Goal: Task Accomplishment & Management: Use online tool/utility

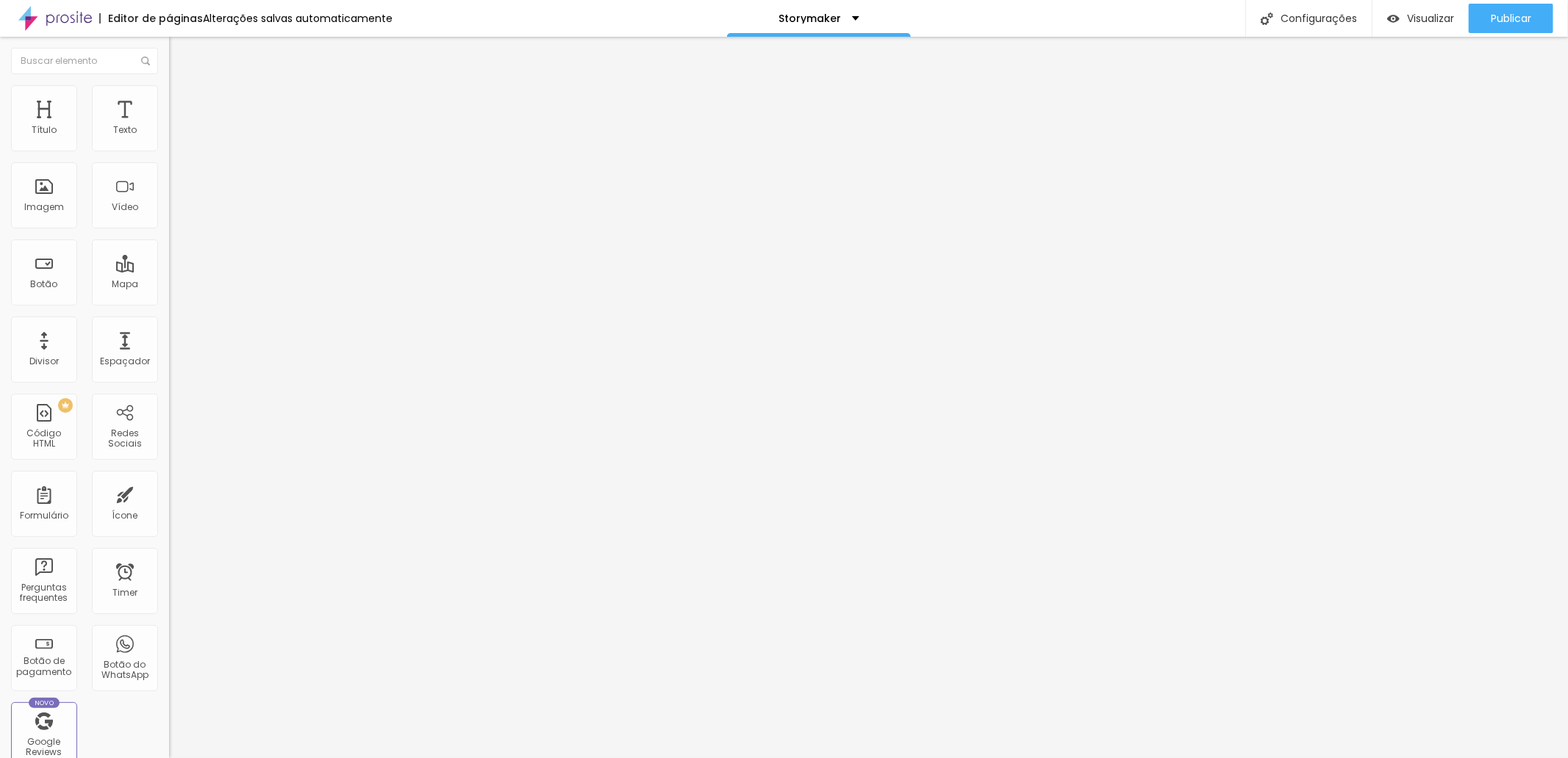
click at [254, 758] on div at bounding box center [784, 767] width 1568 height 0
click at [782, 3] on div "Storymaker" at bounding box center [819, 19] width 184 height 37
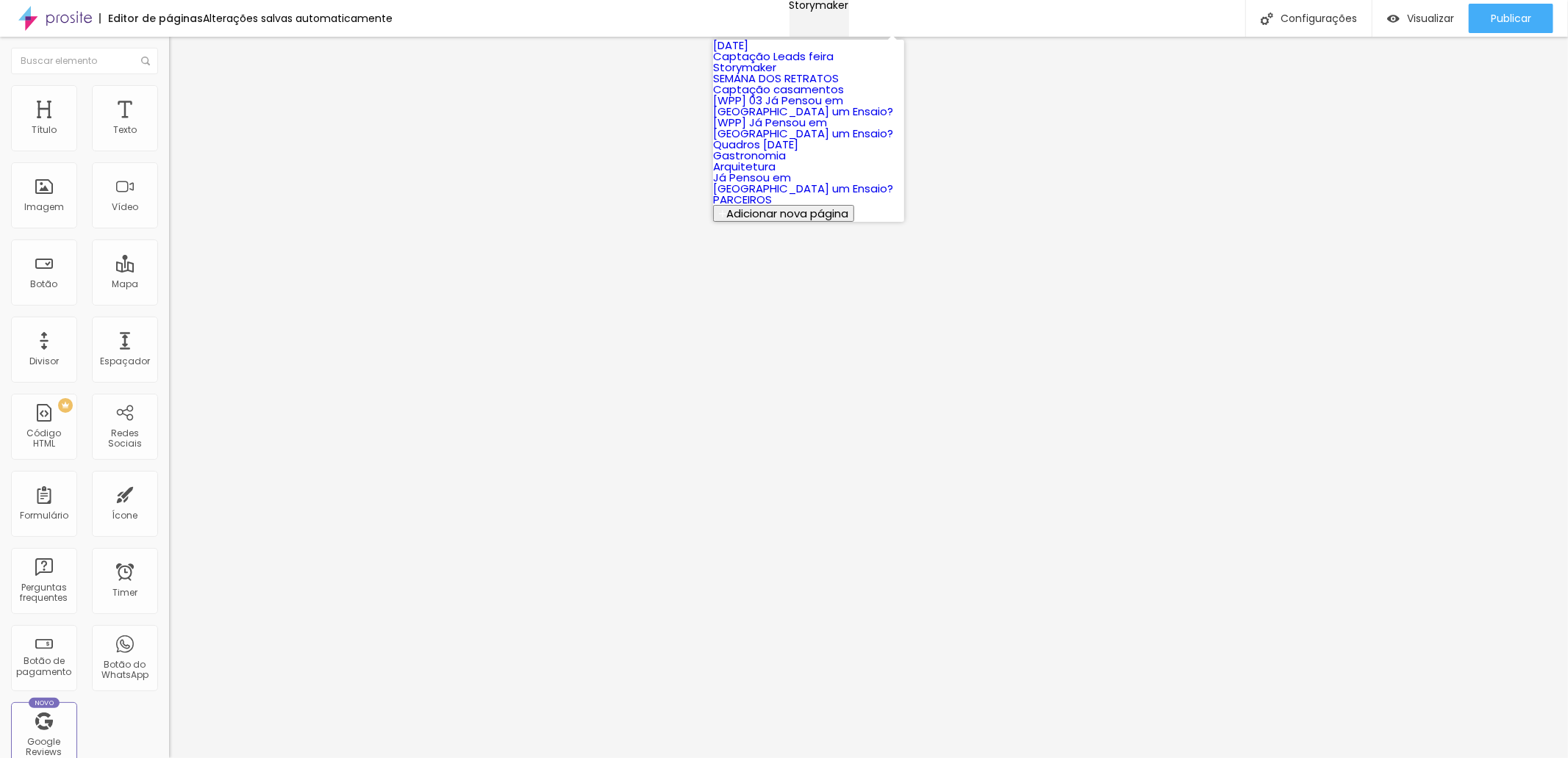
click at [789, 9] on div "Storymaker" at bounding box center [819, 5] width 59 height 11
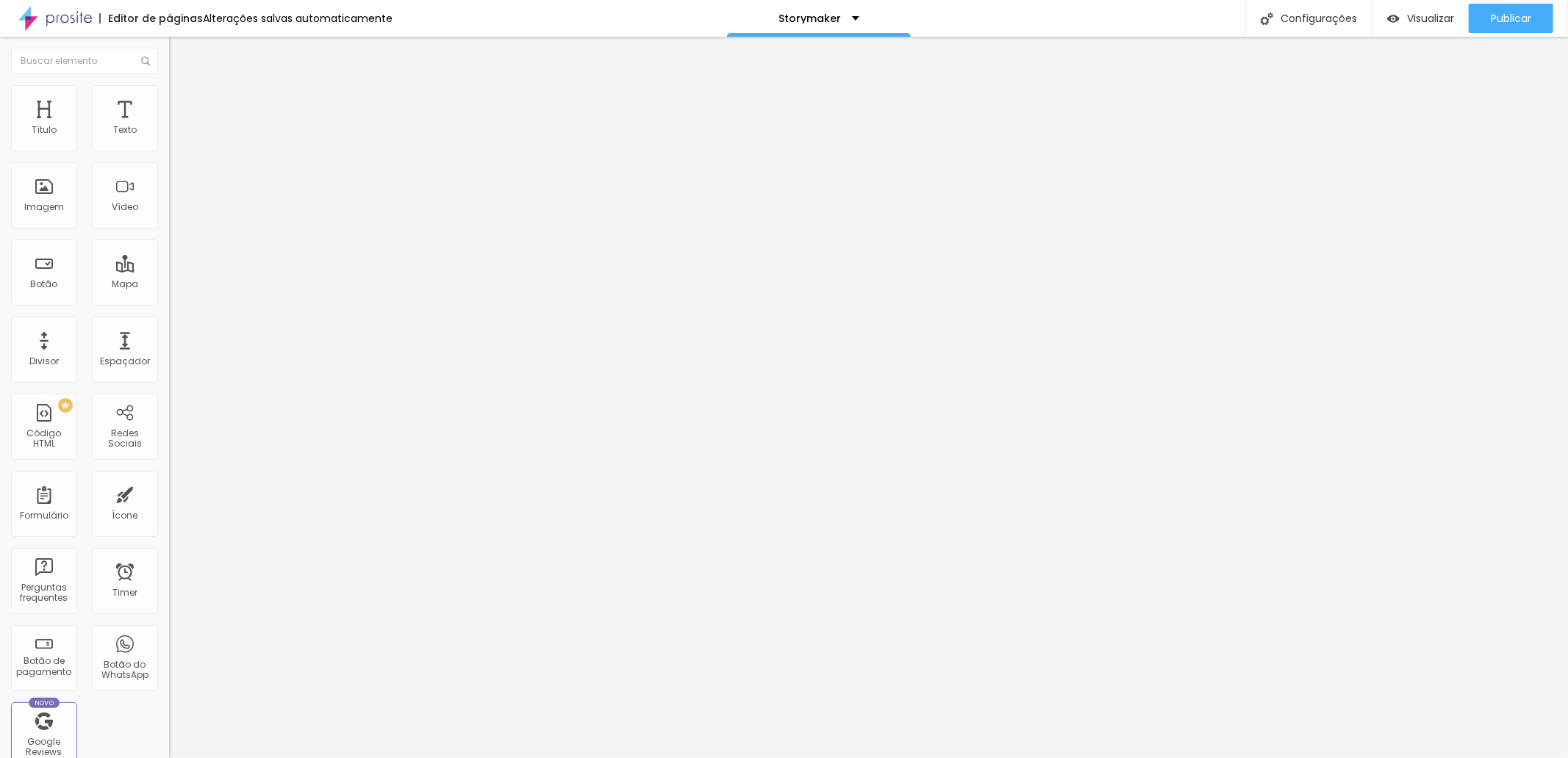
click at [130, 15] on div "Editor de páginas" at bounding box center [150, 19] width 104 height 11
click at [1549, 15] on div "Visualizar Pre-visualização Clique para visualizar esta página antes de publica…" at bounding box center [1470, 19] width 196 height 37
click at [1538, 15] on button "Publicar" at bounding box center [1511, 18] width 85 height 29
click at [1440, 18] on span "Visualizar" at bounding box center [1417, 18] width 47 height 11
click at [169, 86] on img at bounding box center [175, 91] width 13 height 13
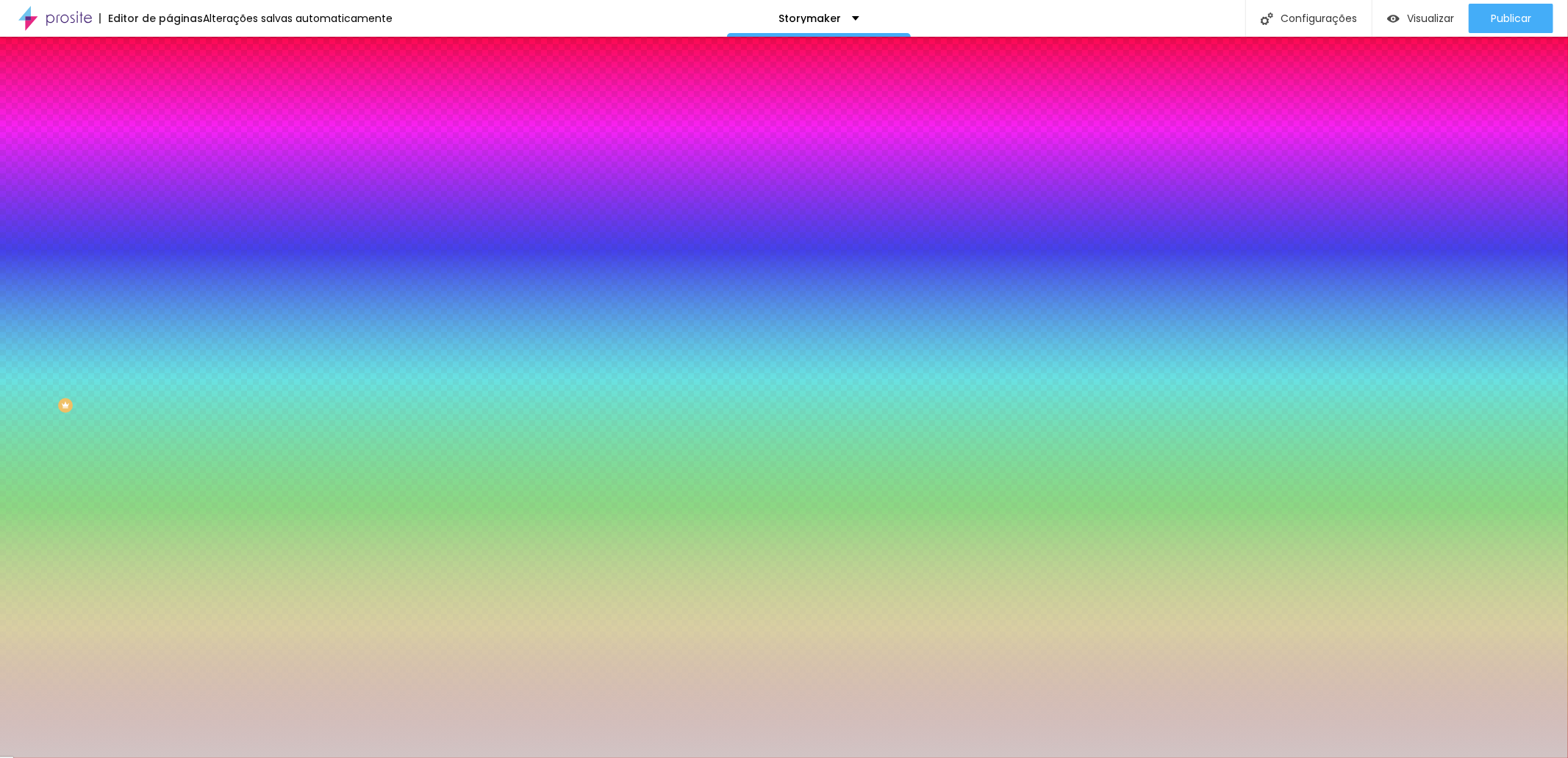
click at [169, 155] on input "#D1C4C4" at bounding box center [257, 148] width 176 height 15
click at [169, 141] on div at bounding box center [253, 141] width 169 height 0
click at [169, 143] on input "#D1C4C4" at bounding box center [257, 148] width 176 height 15
click at [169, 141] on div at bounding box center [253, 141] width 169 height 0
click at [175, 136] on icon "button" at bounding box center [181, 131] width 11 height 11
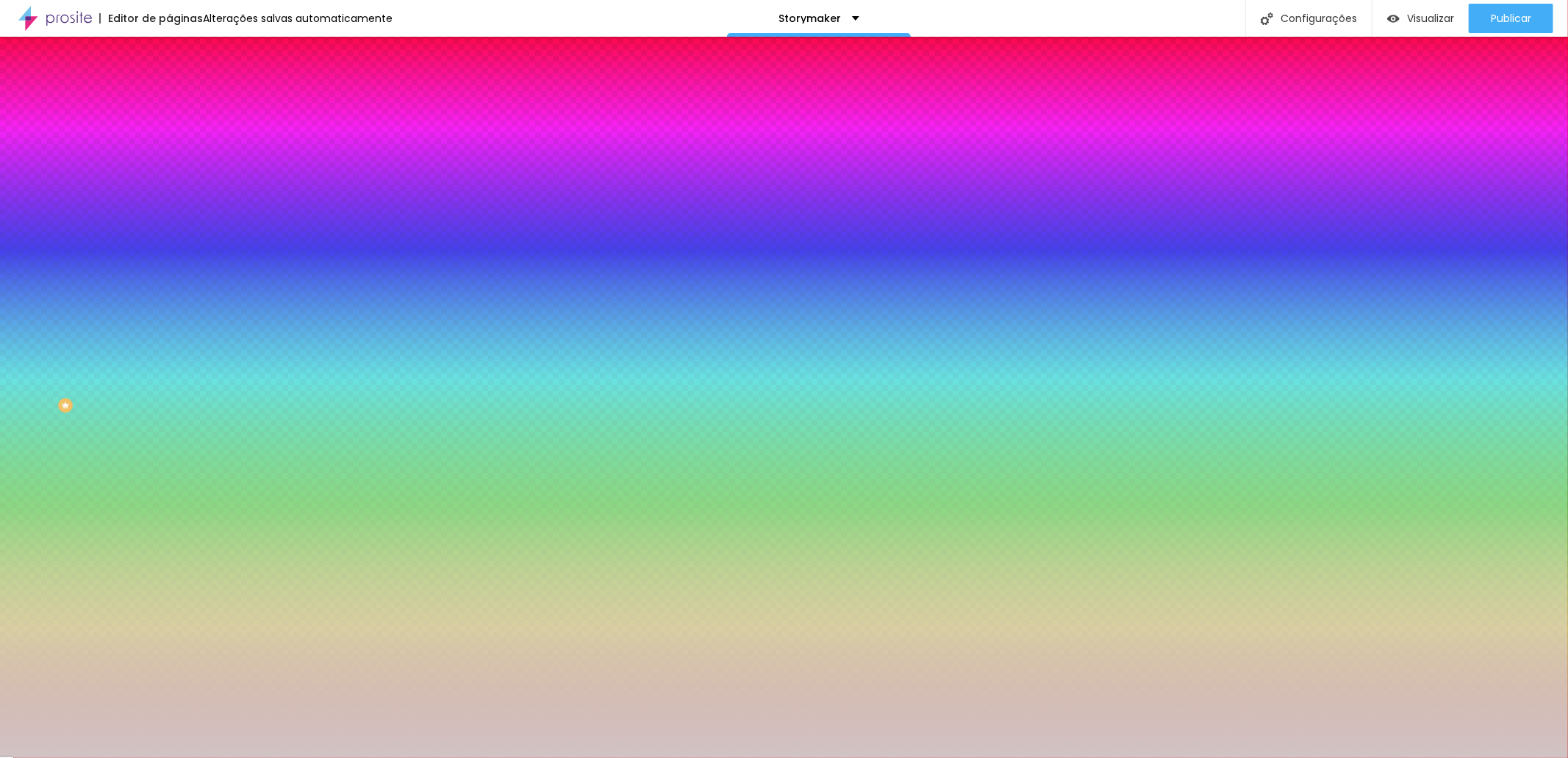
click at [169, 241] on div "Editar Coluna Conteúdo Estilo Avançado Cor de fundo Voltar ao padrão #D1C4C4 0 …" at bounding box center [253, 398] width 169 height 722
click at [169, 141] on div at bounding box center [253, 141] width 169 height 0
click at [169, 386] on div "Editar Coluna Conteúdo Estilo Avançado Cor de fundo Voltar ao padrão #D1C4C4 0 …" at bounding box center [253, 398] width 169 height 722
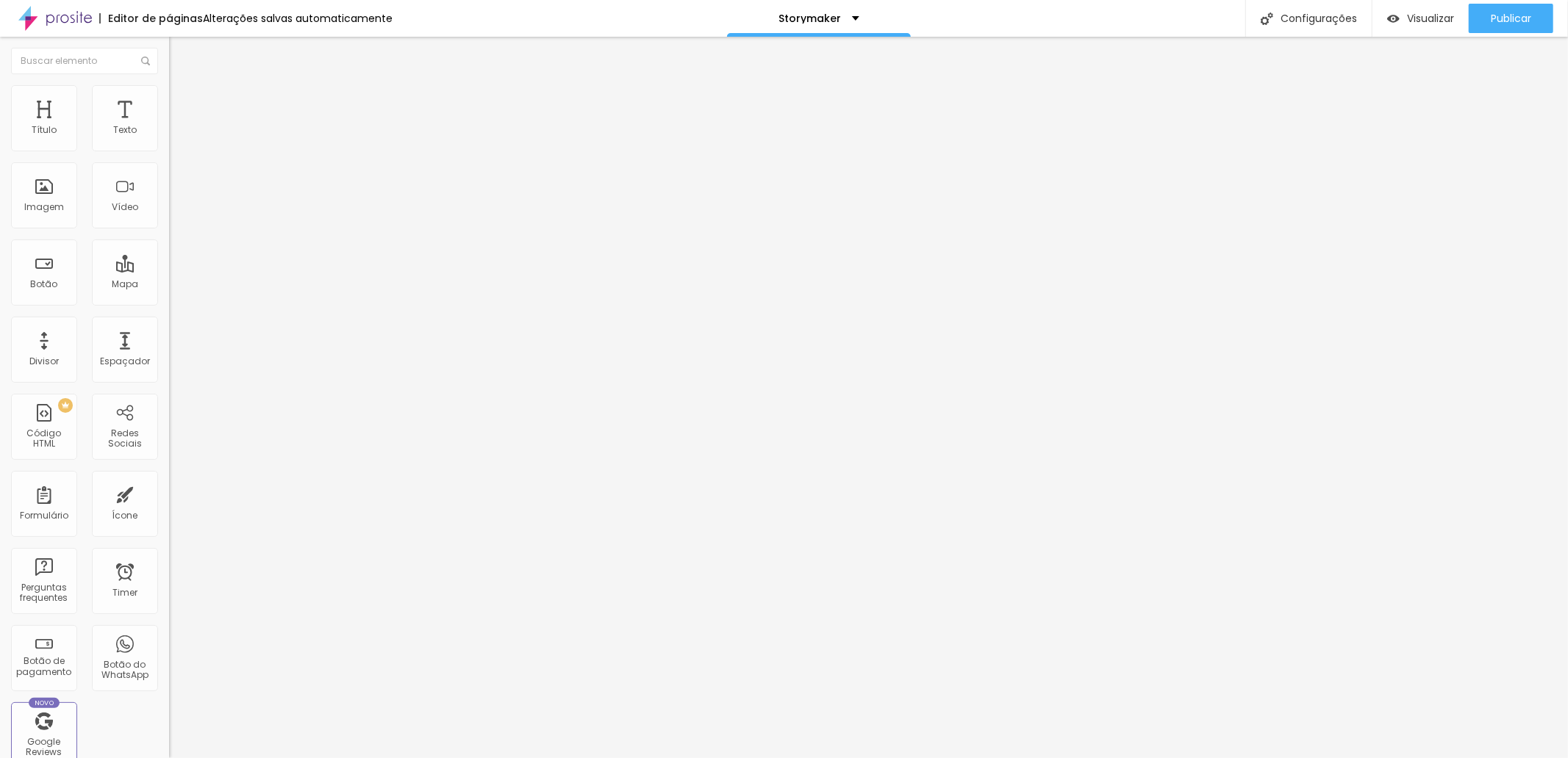
click at [169, 97] on li "Estilo" at bounding box center [253, 92] width 169 height 15
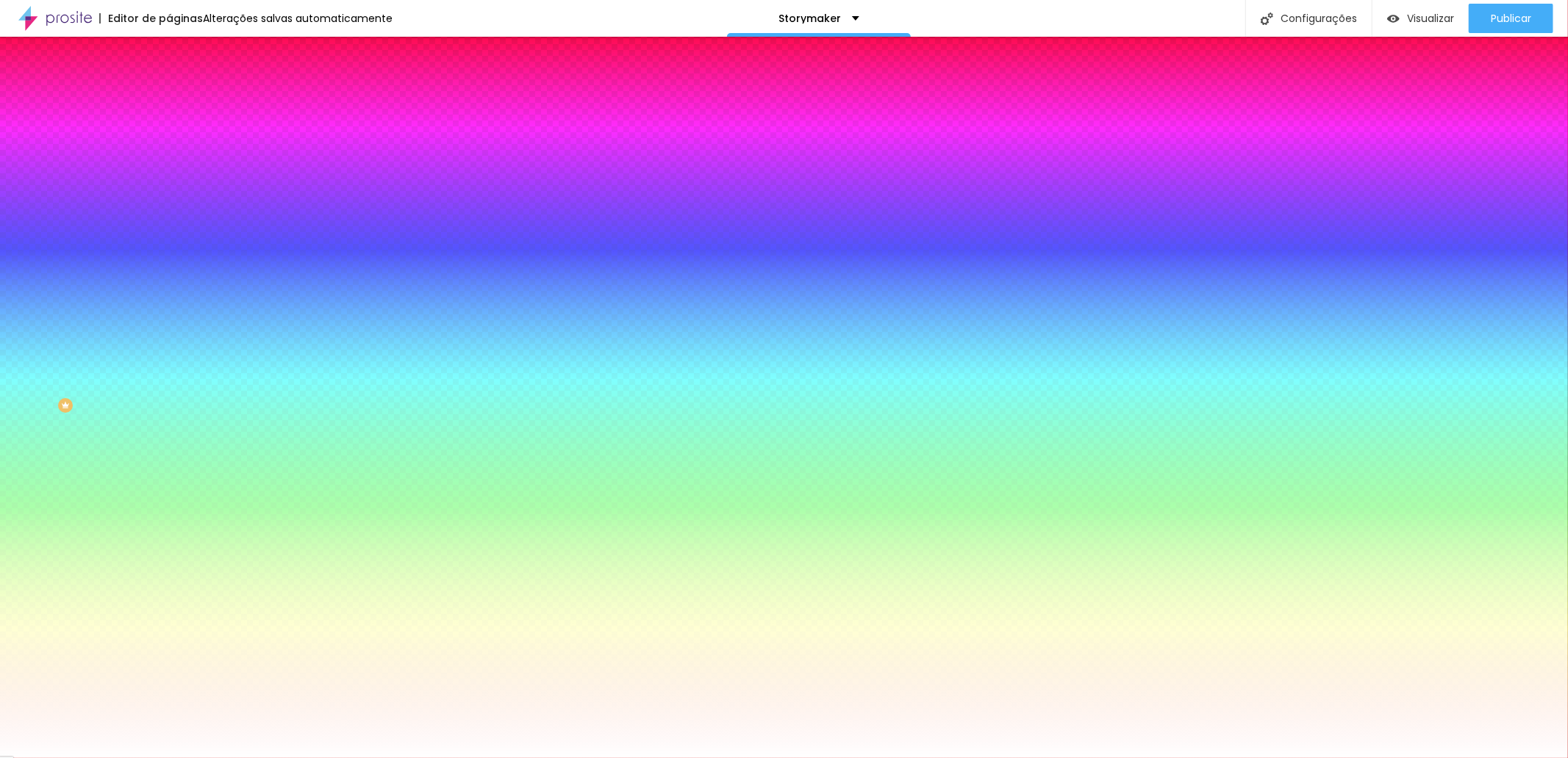
click at [169, 141] on div at bounding box center [253, 141] width 169 height 0
type input "#FFFFFF"
drag, startPoint x: 48, startPoint y: 206, endPoint x: -97, endPoint y: 142, distance: 158.5
click at [0, 142] on html "Editor de páginas Alterações salvas automaticamente Storymaker Configurações Co…" at bounding box center [784, 379] width 1568 height 758
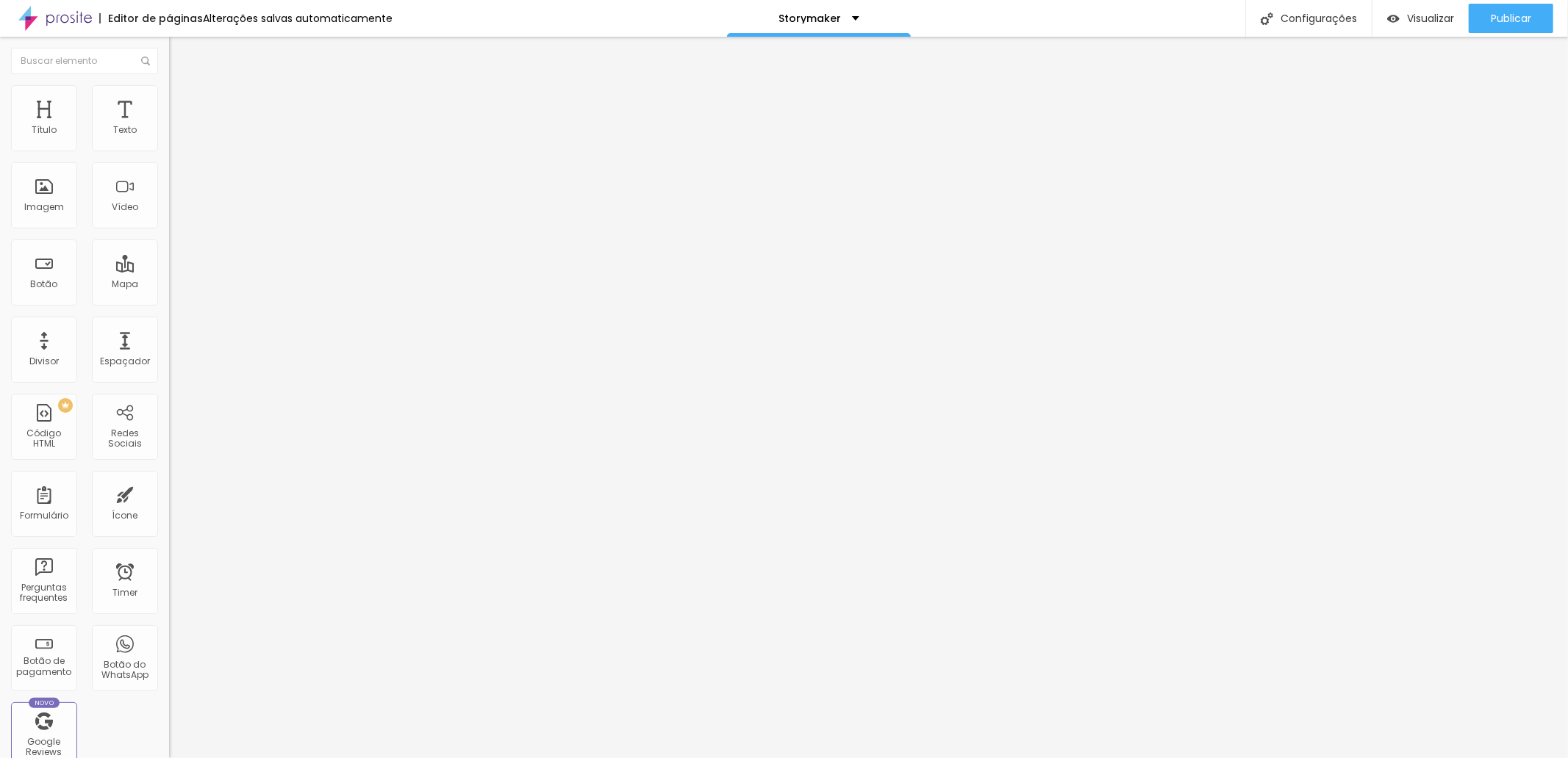
click at [182, 102] on span "Estilo" at bounding box center [194, 96] width 23 height 12
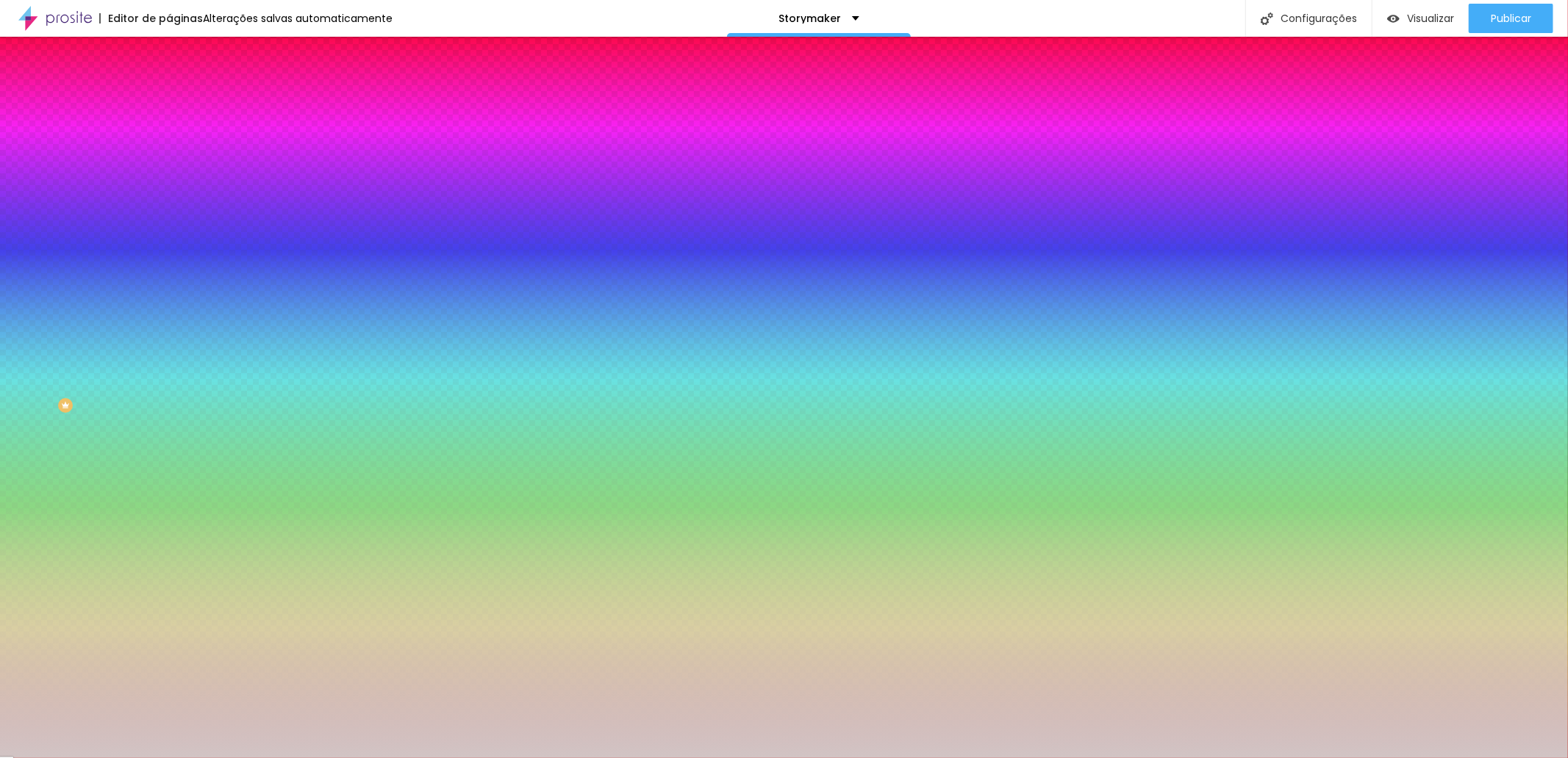
click at [175, 136] on icon "button" at bounding box center [181, 131] width 11 height 11
click at [169, 141] on div at bounding box center [253, 141] width 169 height 0
click at [169, 149] on input "#D1C4C4" at bounding box center [257, 148] width 176 height 15
click at [169, 141] on div at bounding box center [253, 141] width 169 height 0
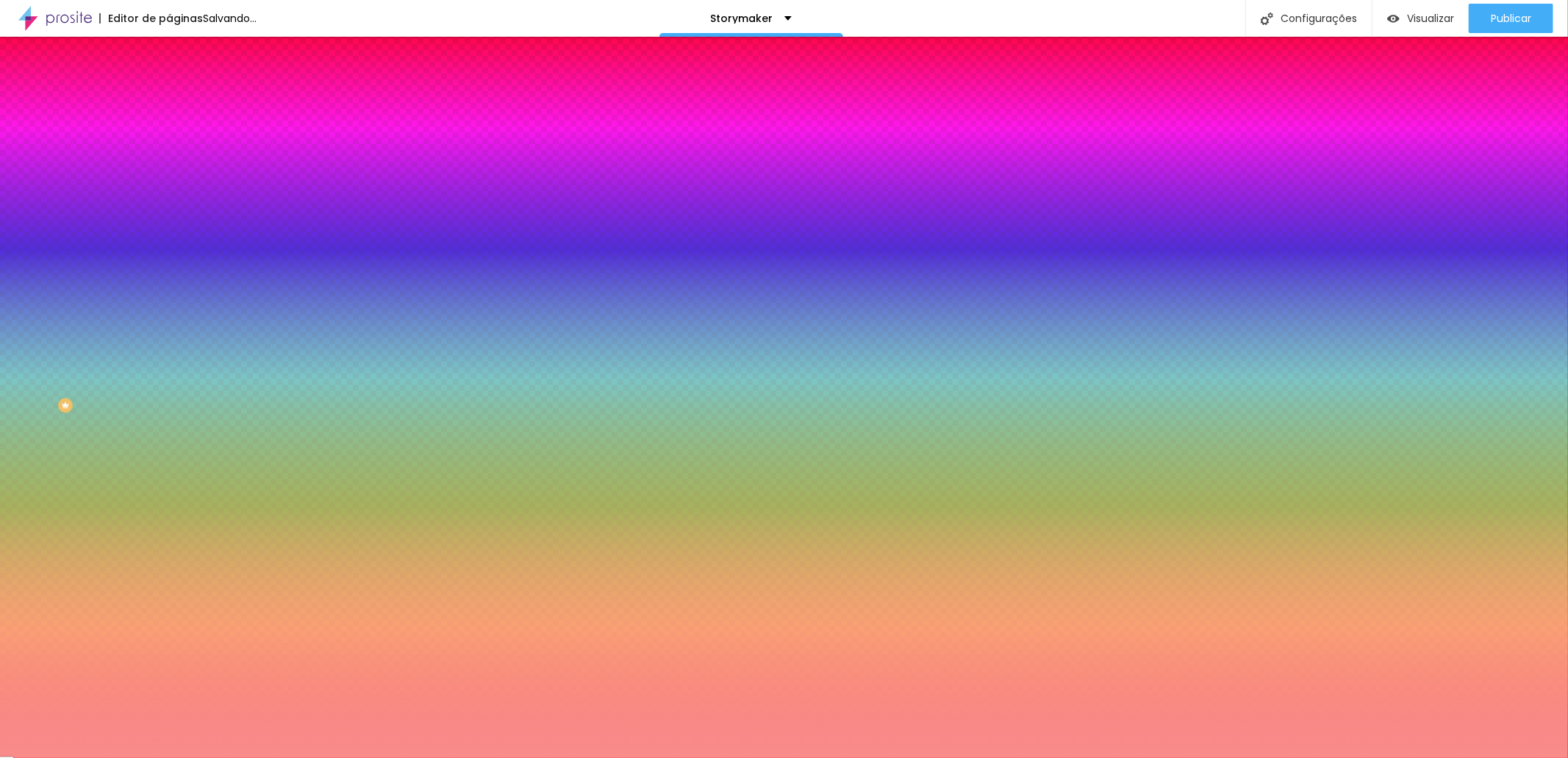
type input "#FFFFFF"
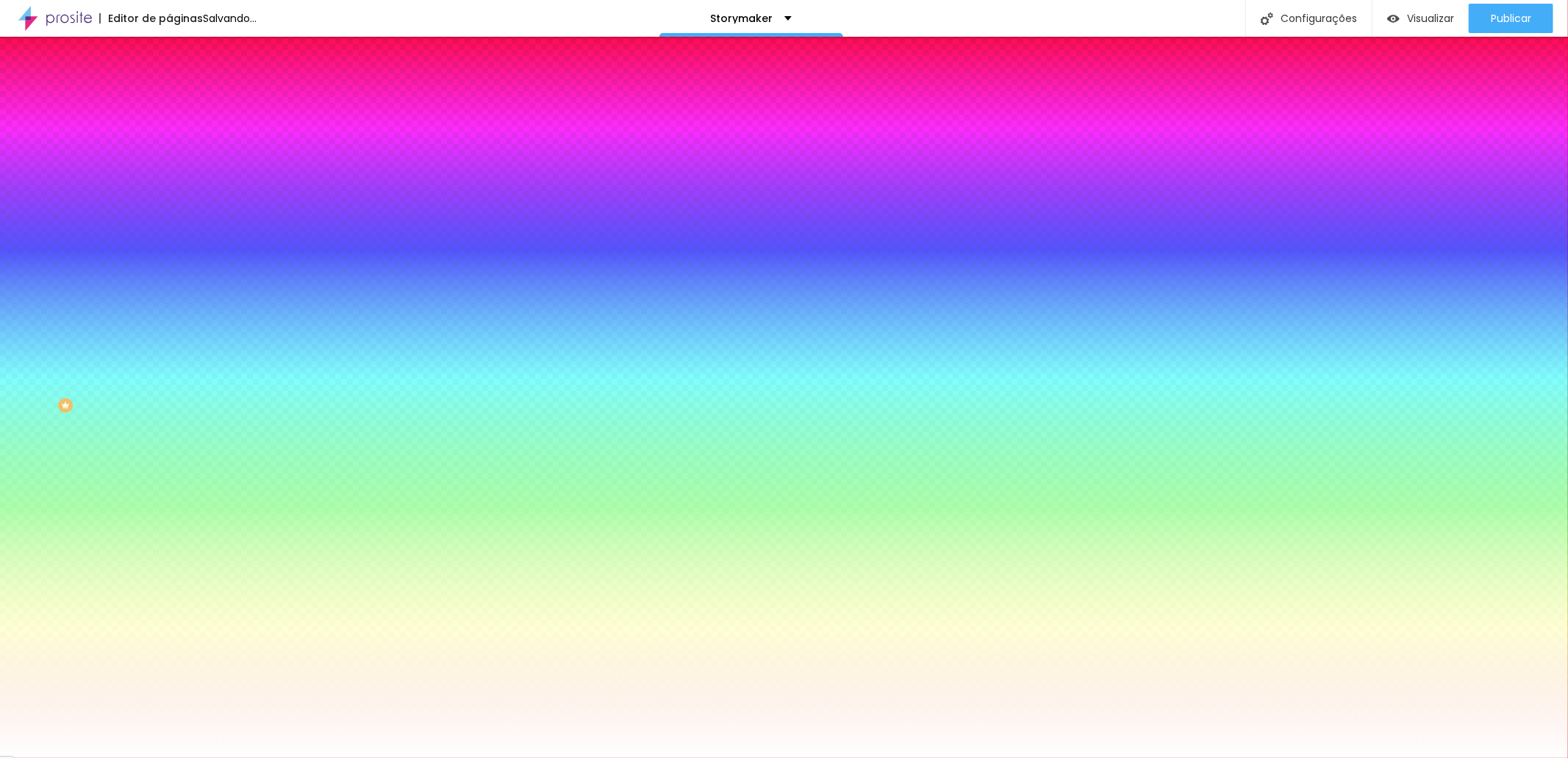
drag, startPoint x: 68, startPoint y: 169, endPoint x: -10, endPoint y: 152, distance: 79.8
click at [0, 152] on html "Editor de páginas Salvando... Storymaker Configurações Configurações da página …" at bounding box center [784, 379] width 1568 height 758
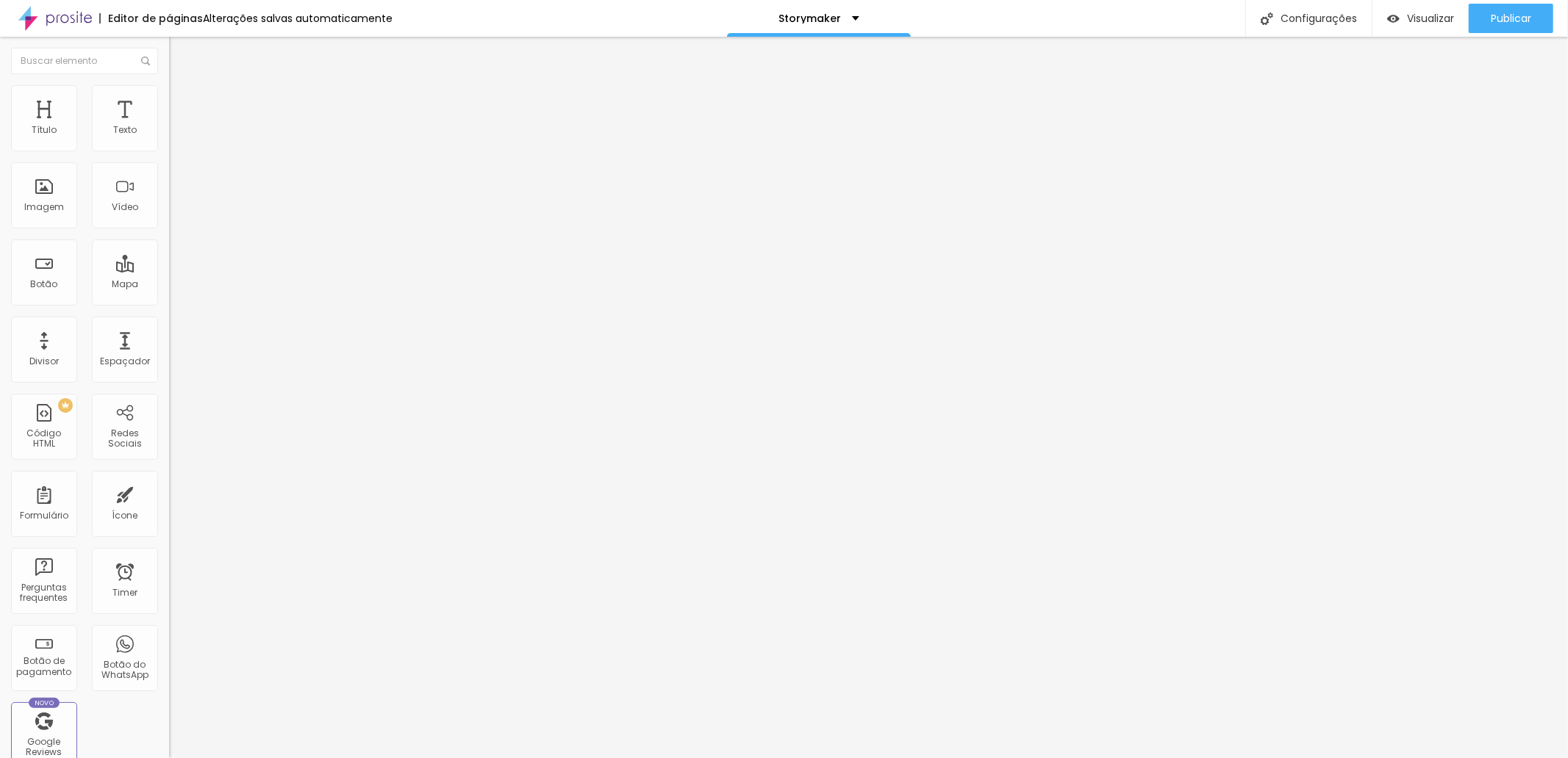
click at [182, 101] on span "Estilo" at bounding box center [194, 96] width 23 height 12
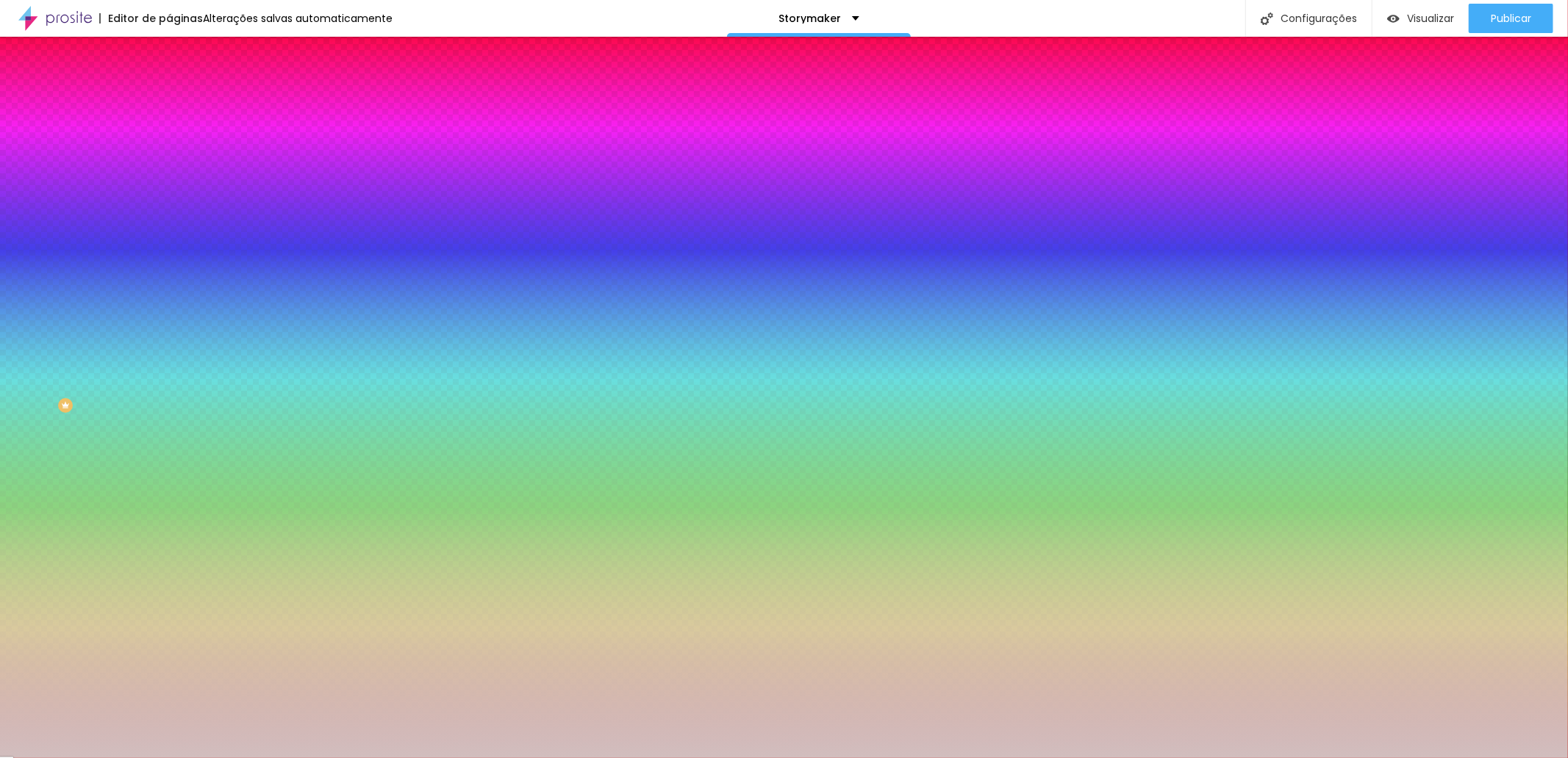
click at [169, 141] on div at bounding box center [253, 141] width 169 height 0
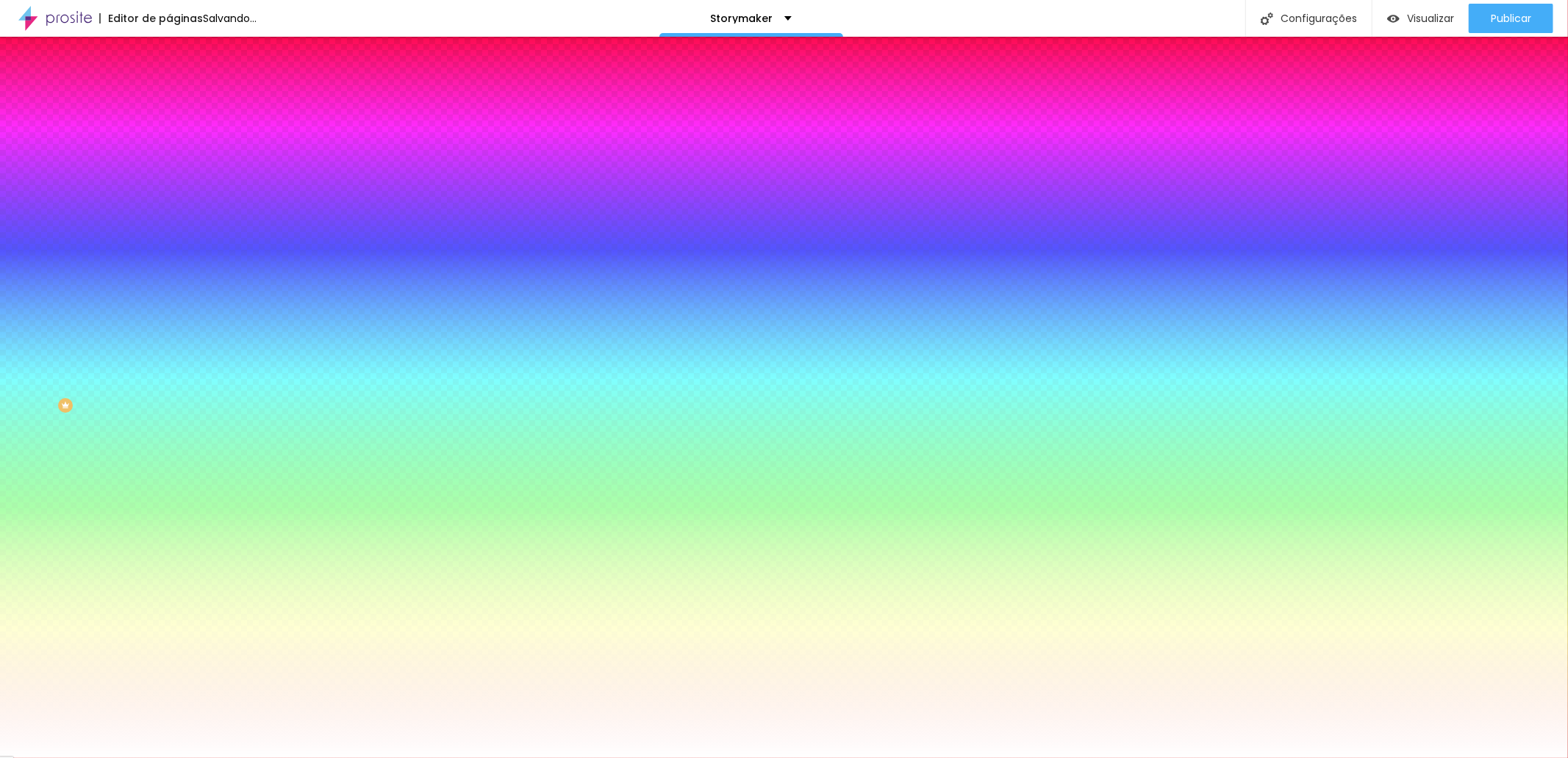
drag, startPoint x: 82, startPoint y: 186, endPoint x: -6, endPoint y: 164, distance: 90.7
click at [0, 164] on html "Editor de páginas Salvando... Storymaker Configurações Configurações da página …" at bounding box center [784, 379] width 1568 height 758
click at [169, 147] on input "#F7F7F7" at bounding box center [257, 148] width 176 height 15
click at [169, 141] on div at bounding box center [253, 141] width 169 height 0
click at [169, 152] on input "#F7F7F7" at bounding box center [257, 148] width 176 height 15
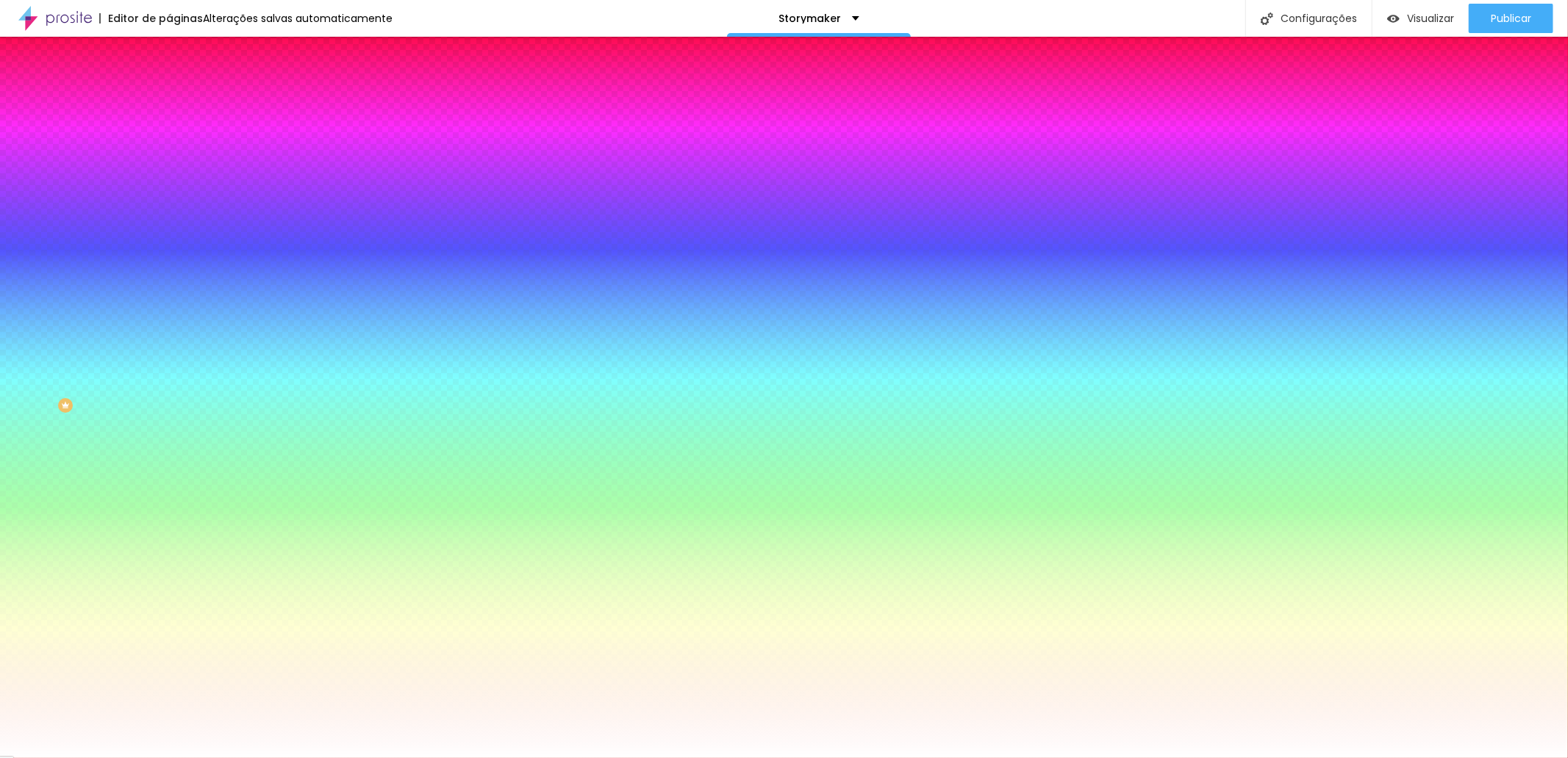
click at [169, 145] on input "#F7F7F7" at bounding box center [257, 148] width 176 height 15
click at [169, 141] on div at bounding box center [253, 141] width 169 height 0
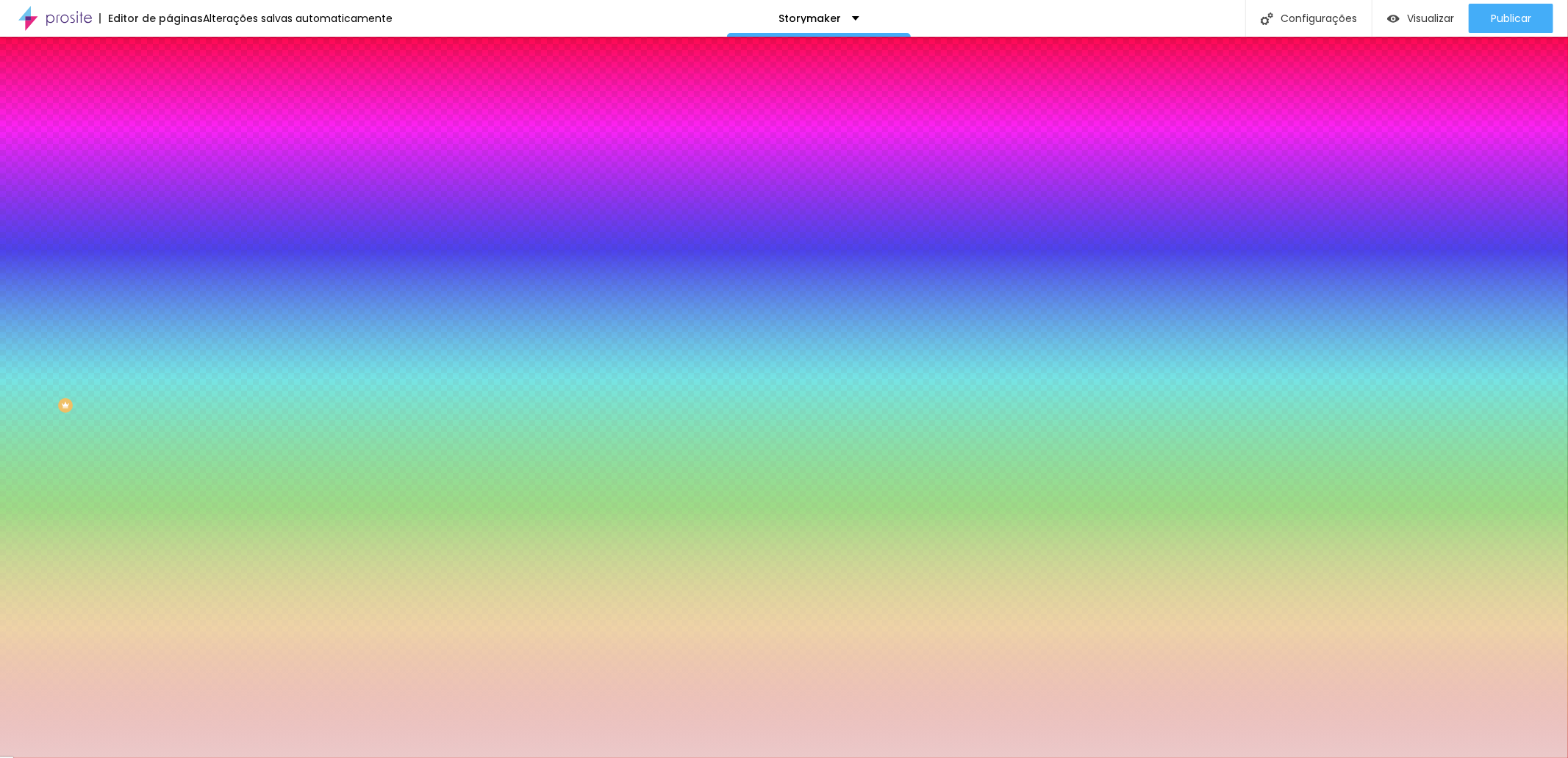
type input "#FFFFFF"
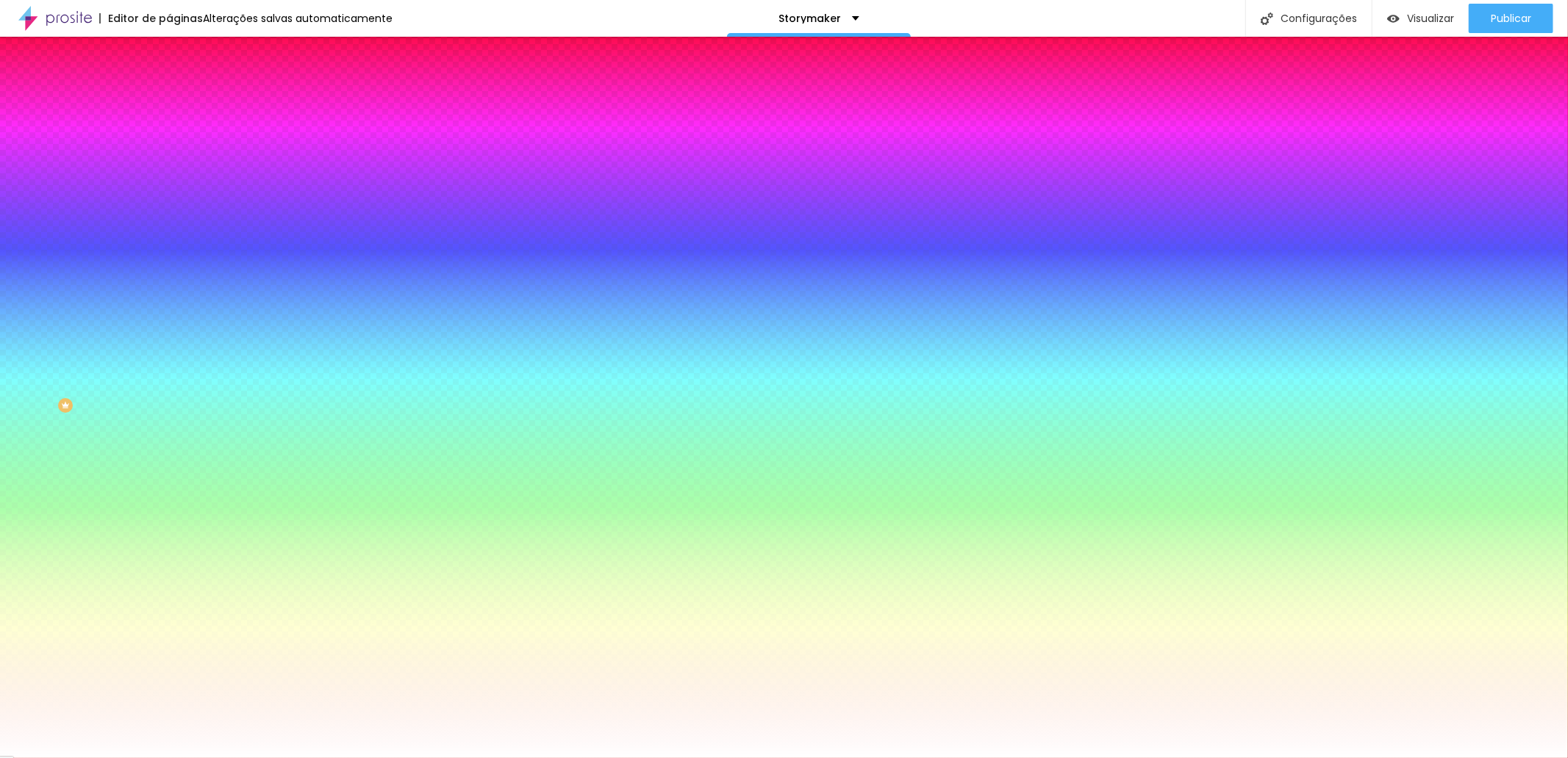
drag, startPoint x: 42, startPoint y: 178, endPoint x: 0, endPoint y: 152, distance: 49.4
click at [169, 152] on div "Cor de fundo Voltar ao padrão #FFFFFF 0 Borda arredondada" at bounding box center [253, 239] width 169 height 249
click at [169, 287] on div "Editar Coluna Conteúdo Estilo Avançado Cor de fundo Voltar ao padrão #FFFFFF 0 …" at bounding box center [253, 398] width 169 height 722
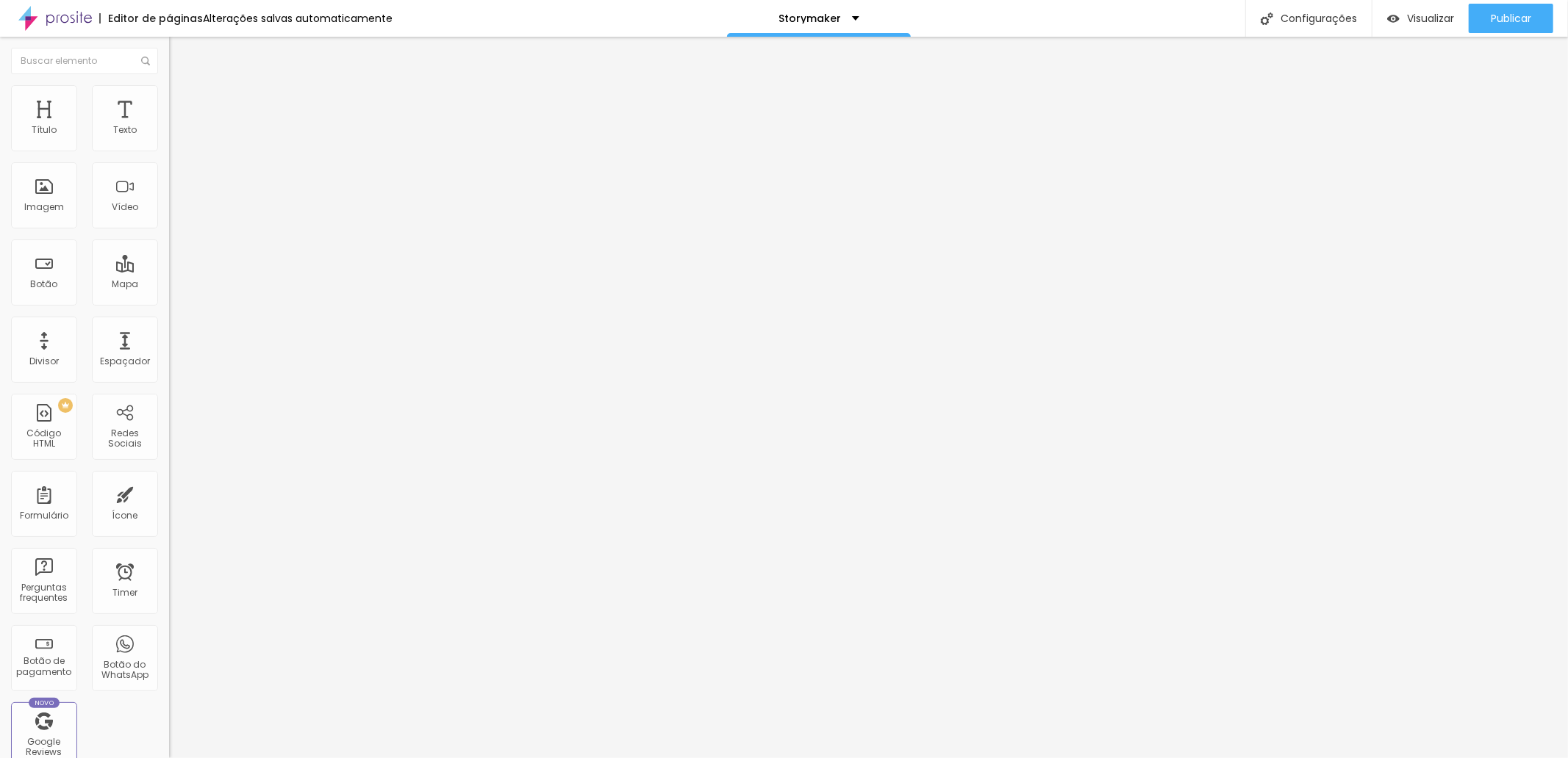
click at [169, 96] on li "Estilo" at bounding box center [253, 92] width 169 height 15
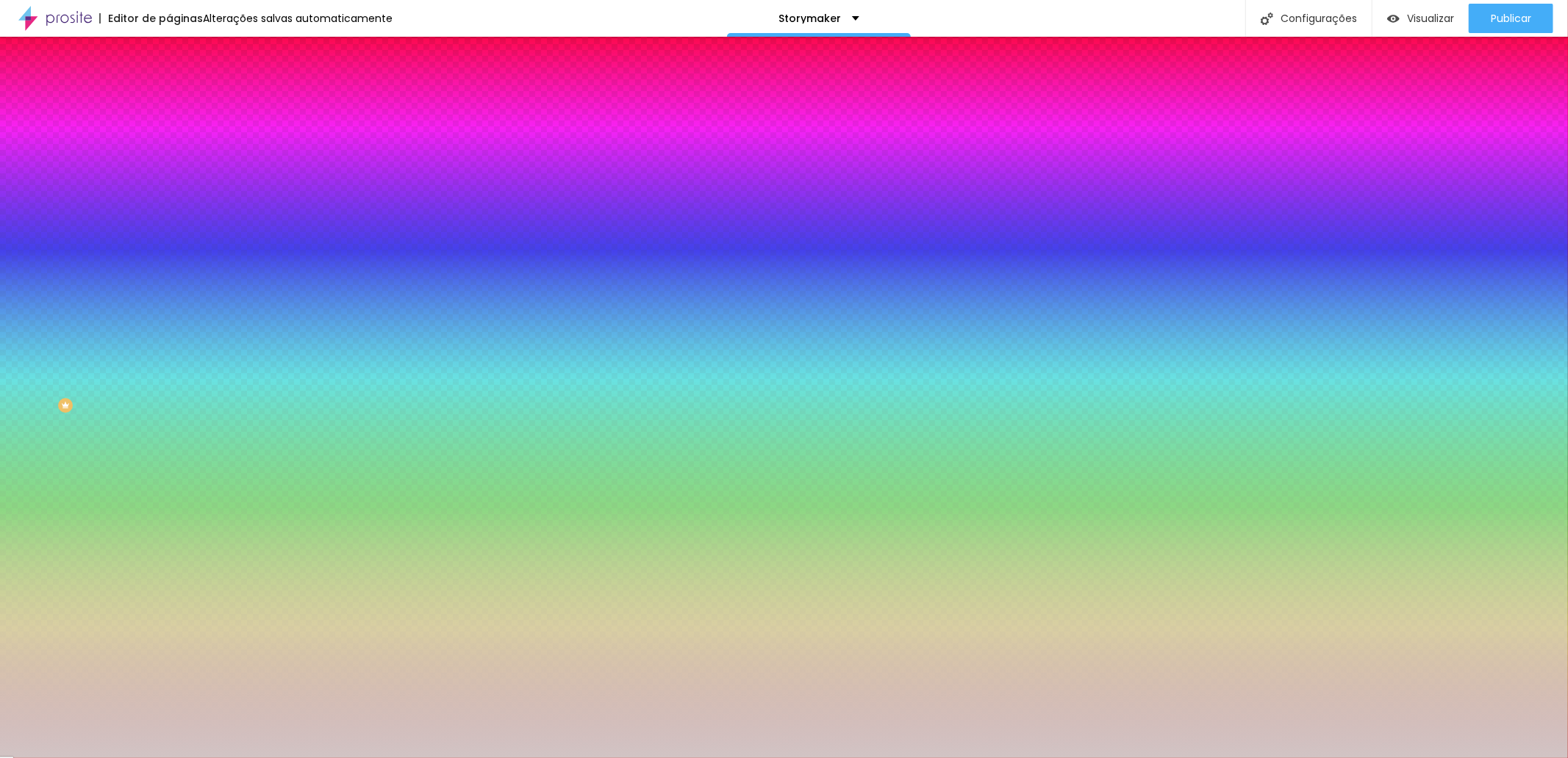
click at [169, 141] on div at bounding box center [253, 141] width 169 height 0
type input "#FFFFFF"
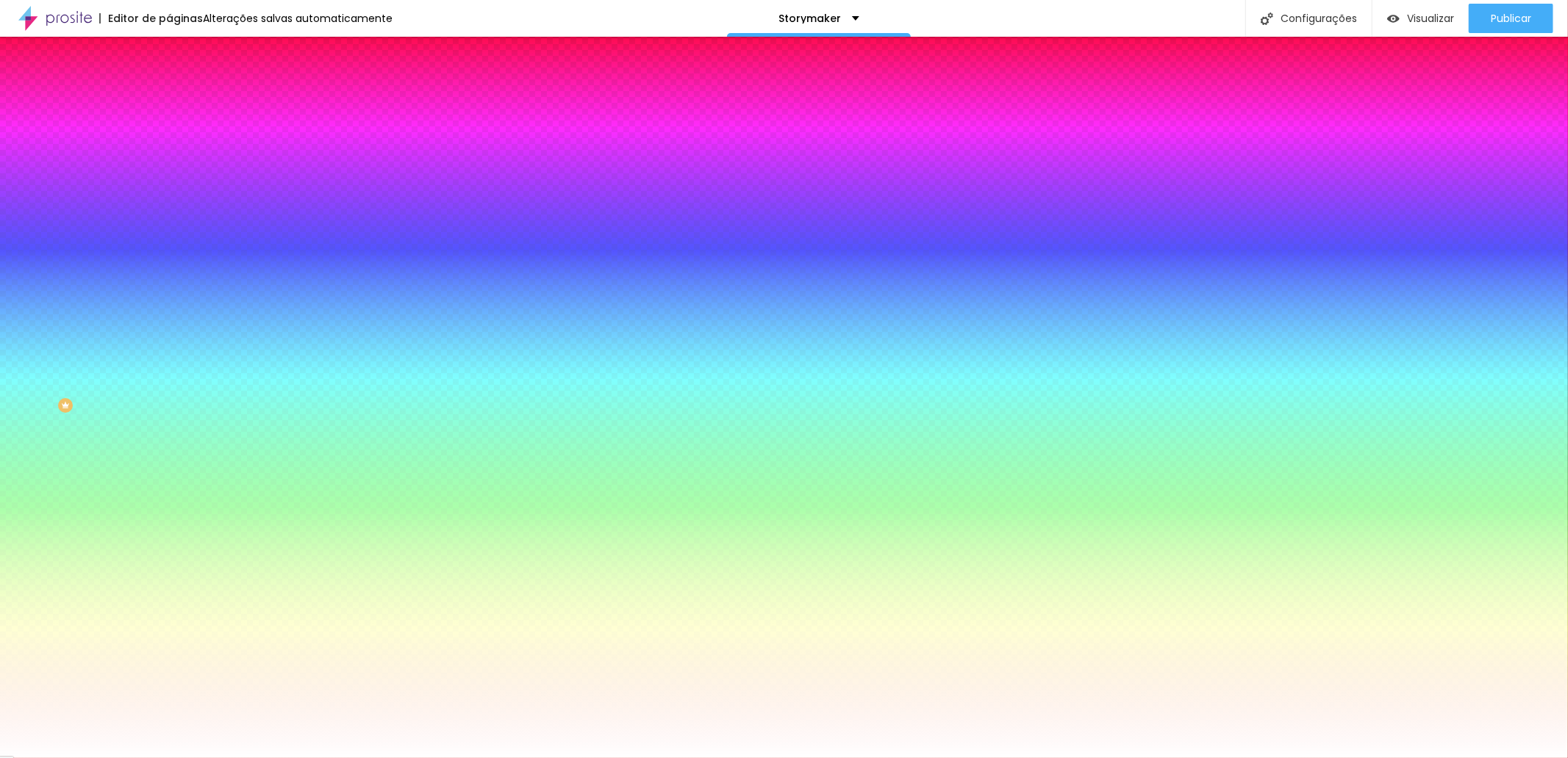
drag, startPoint x: 46, startPoint y: 170, endPoint x: 8, endPoint y: 158, distance: 39.8
click at [169, 158] on div "Cor de fundo Voltar ao padrão #FFFFFF 0 Borda arredondada" at bounding box center [253, 239] width 169 height 249
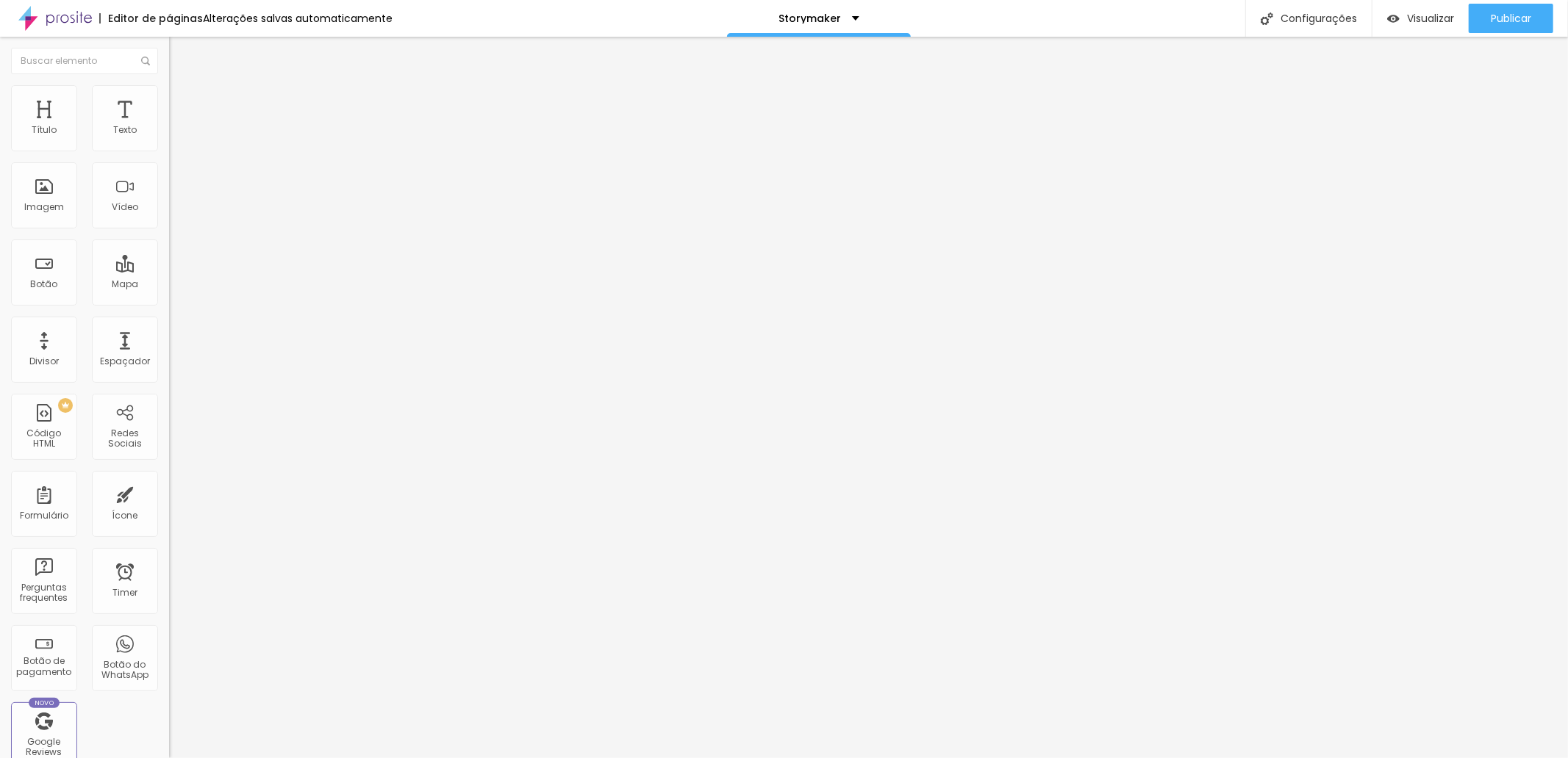
click at [169, 97] on li "Estilo" at bounding box center [253, 92] width 169 height 15
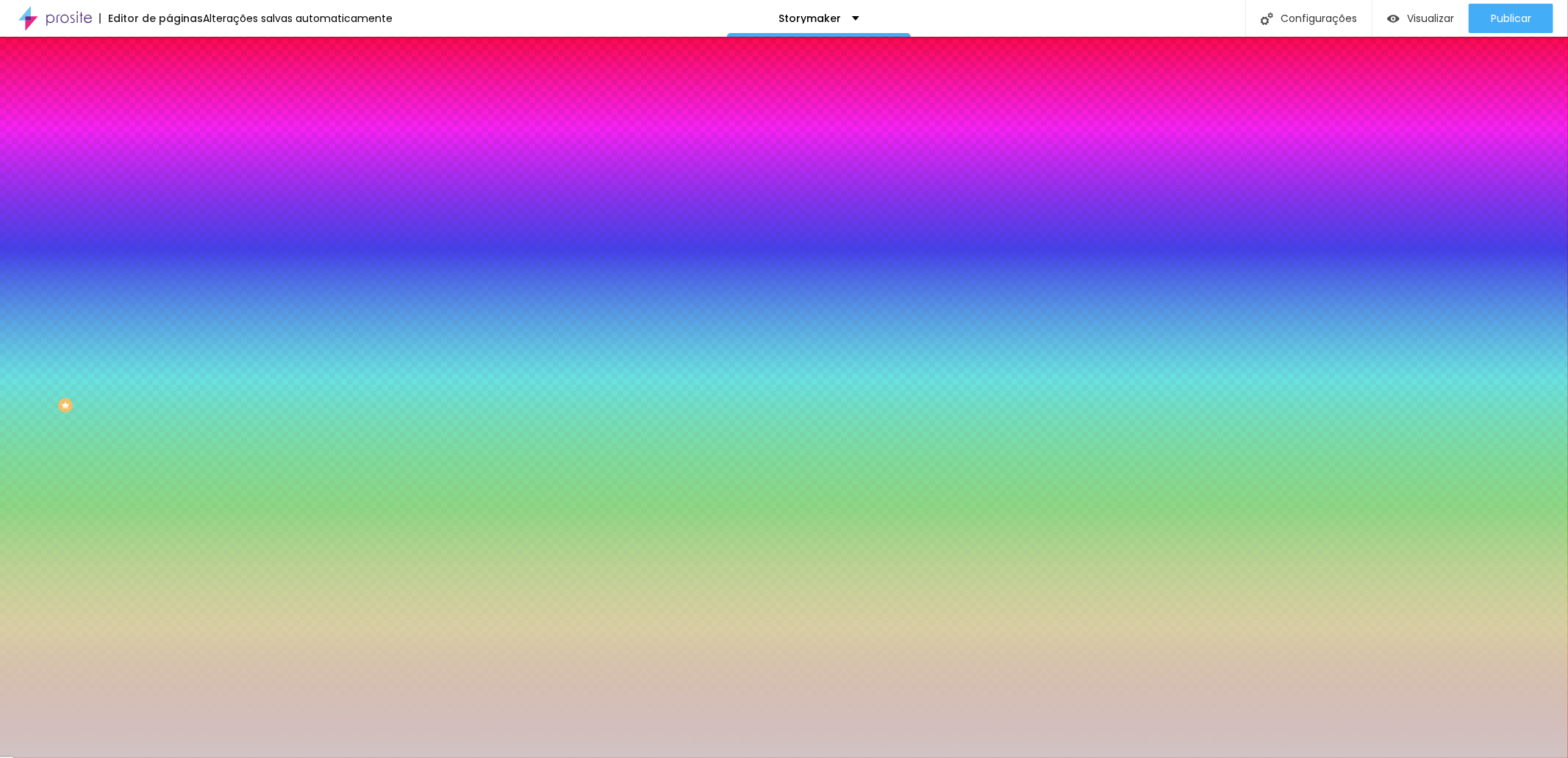
click at [169, 141] on div at bounding box center [253, 141] width 169 height 0
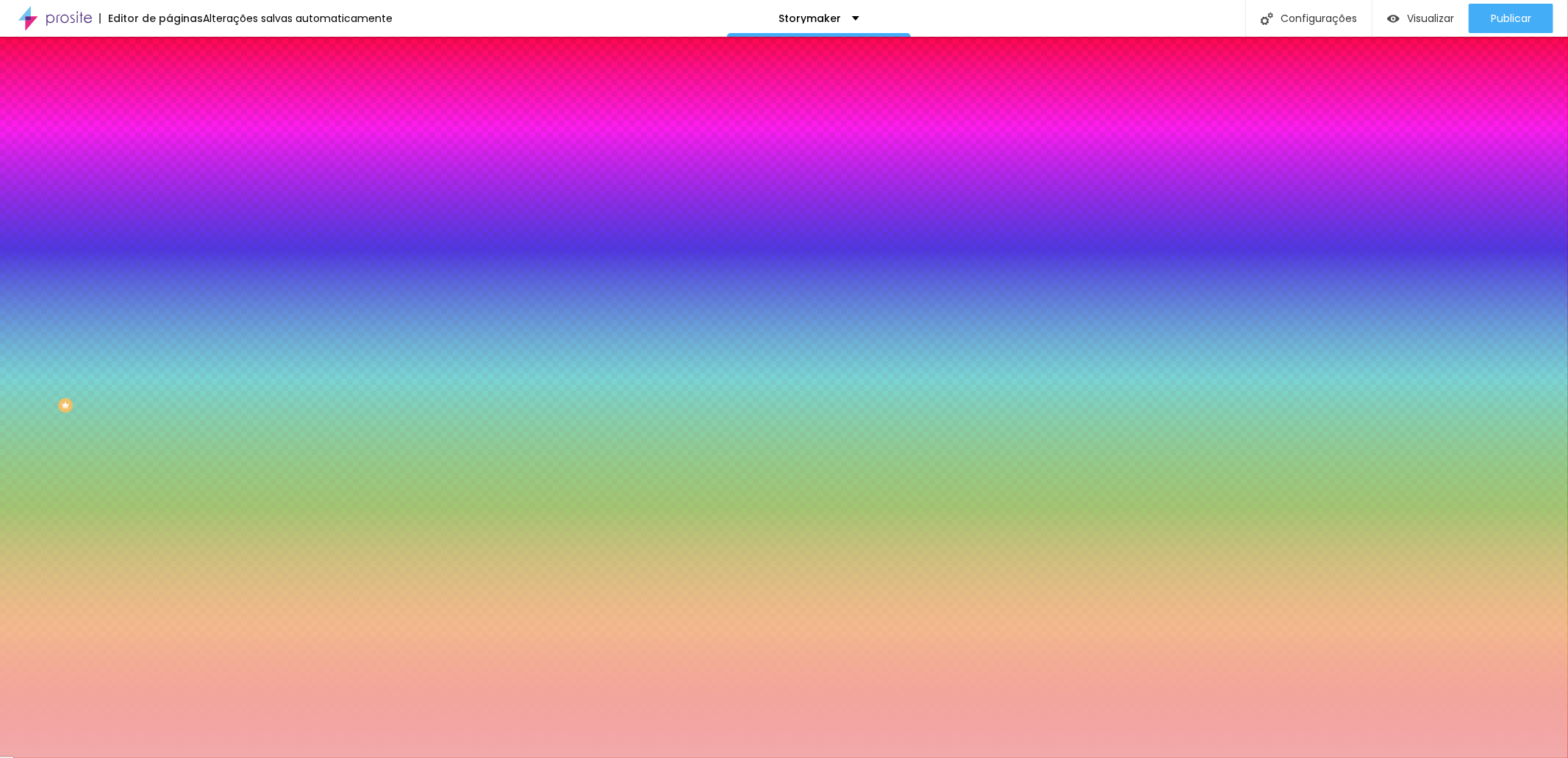
type input "#FFFFFF"
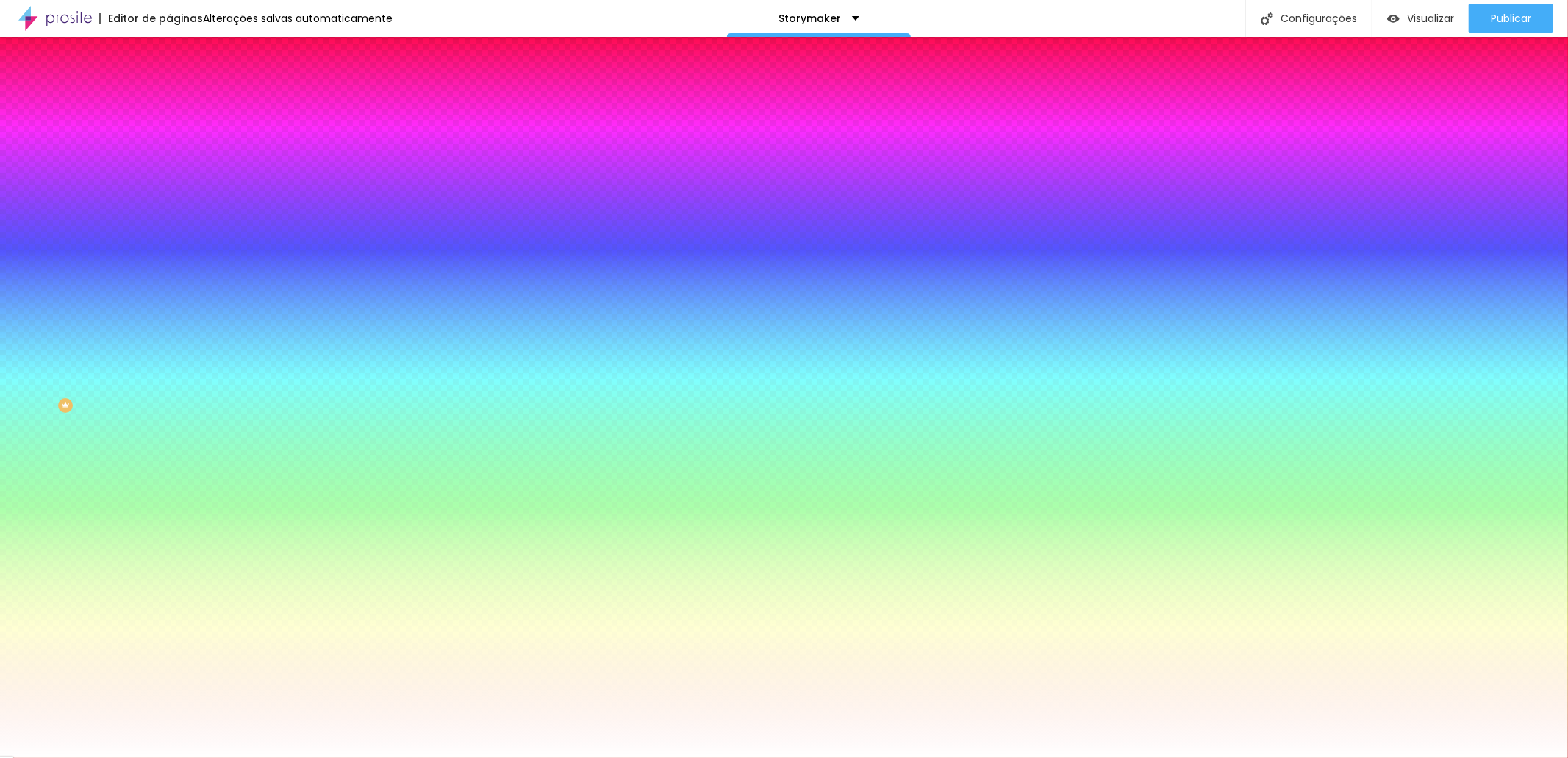
drag, startPoint x: 68, startPoint y: 175, endPoint x: -6, endPoint y: 133, distance: 85.1
click at [0, 133] on html "Editor de páginas Alterações salvas automaticamente Storymaker Configurações Co…" at bounding box center [784, 379] width 1568 height 758
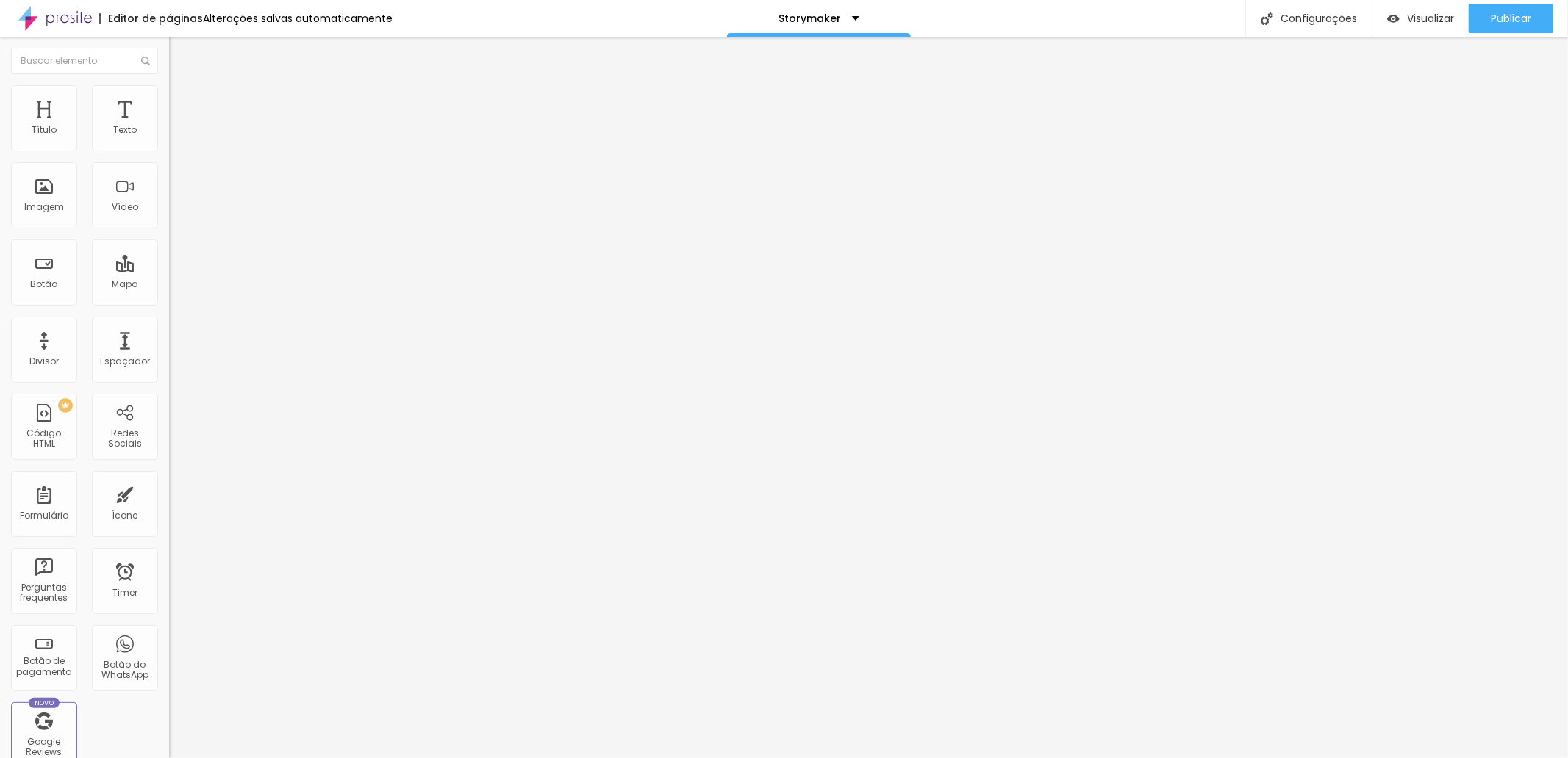
click at [182, 102] on span "Estilo" at bounding box center [194, 96] width 23 height 12
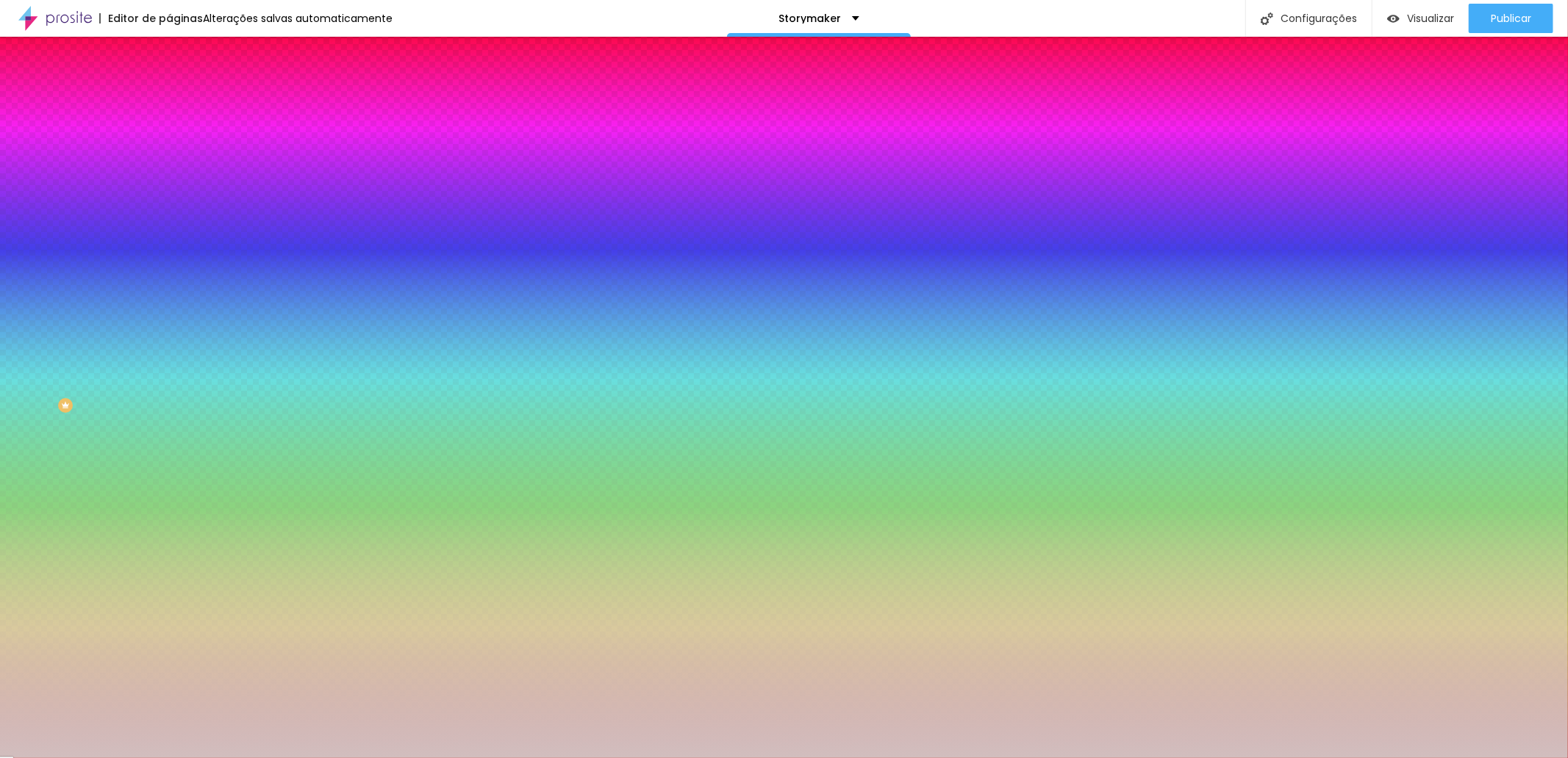
click at [169, 155] on div "Voltar ao padrão #D1BEBE" at bounding box center [253, 140] width 169 height 32
click at [169, 155] on div "Cor de fundo Voltar ao padrão #D1BEBE" at bounding box center [253, 135] width 169 height 41
click at [169, 141] on div at bounding box center [253, 141] width 169 height 0
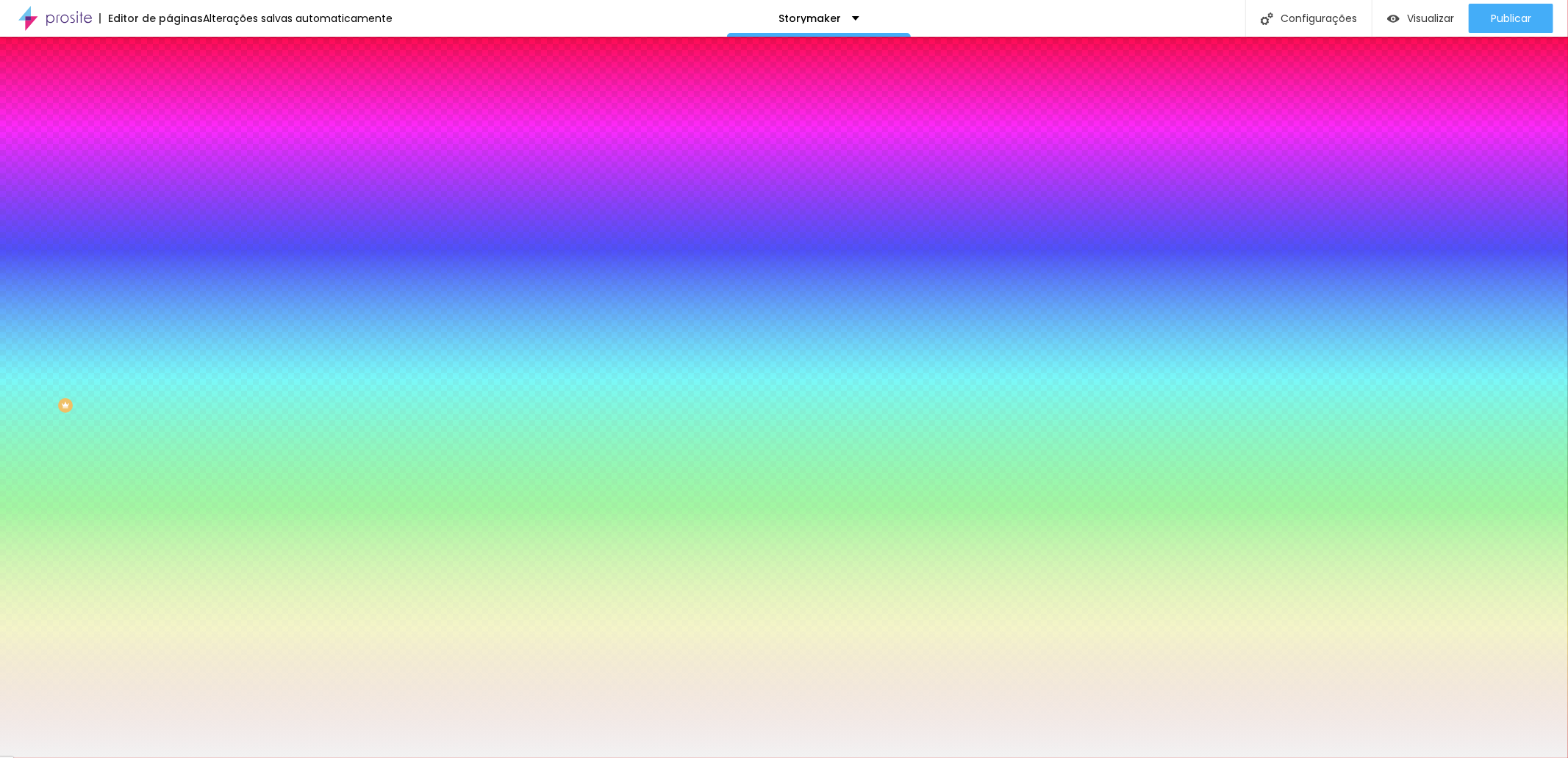
type input "#FFFFFF"
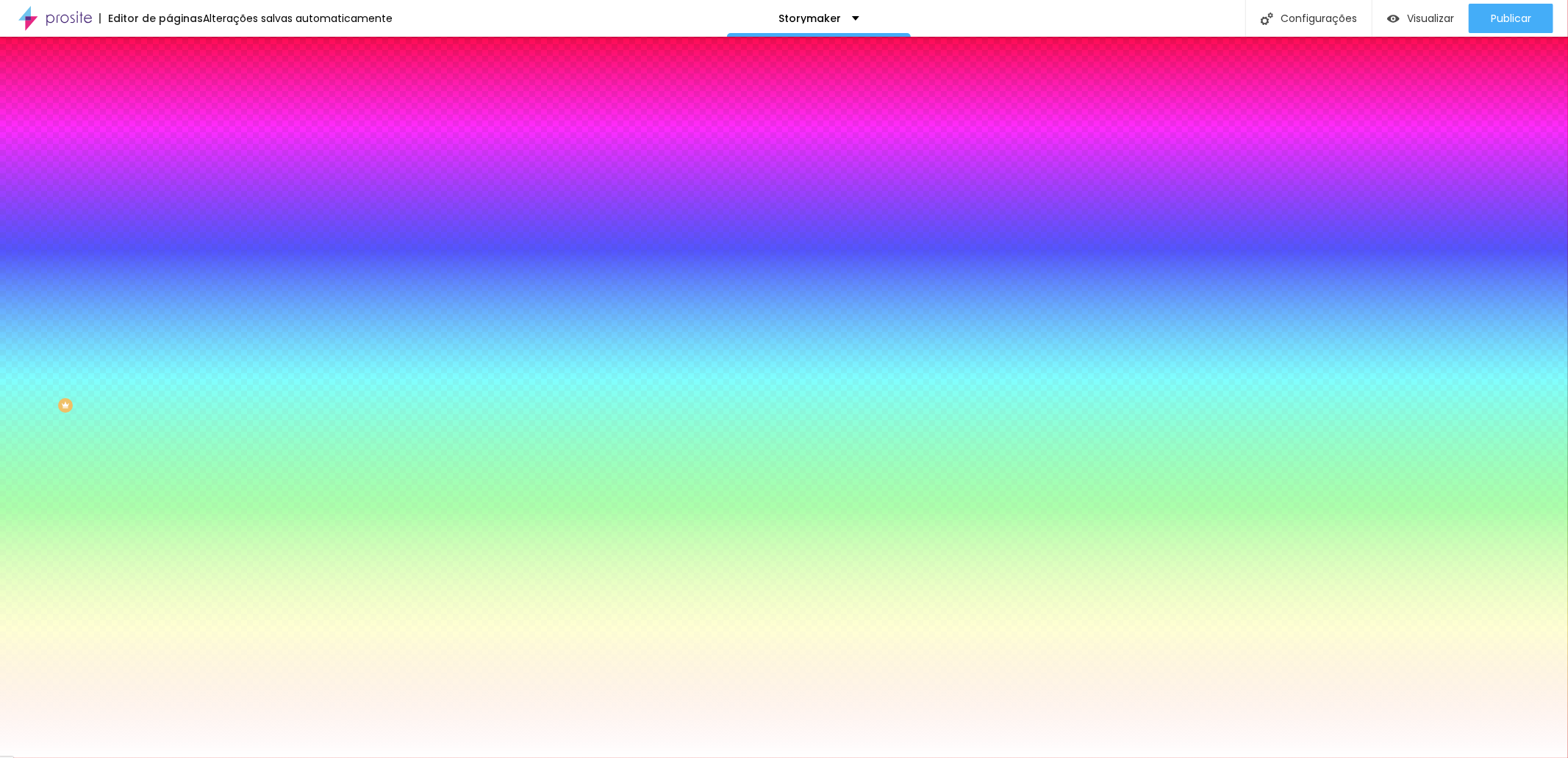
drag, startPoint x: 63, startPoint y: 189, endPoint x: -20, endPoint y: 152, distance: 90.9
click at [0, 152] on html "Editor de páginas Alterações salvas automaticamente Storymaker Configurações Co…" at bounding box center [784, 379] width 1568 height 758
click at [169, 295] on div "Editar Coluna Conteúdo Estilo Avançado Cor de fundo Voltar ao padrão #FFFFFF 0 …" at bounding box center [253, 398] width 169 height 722
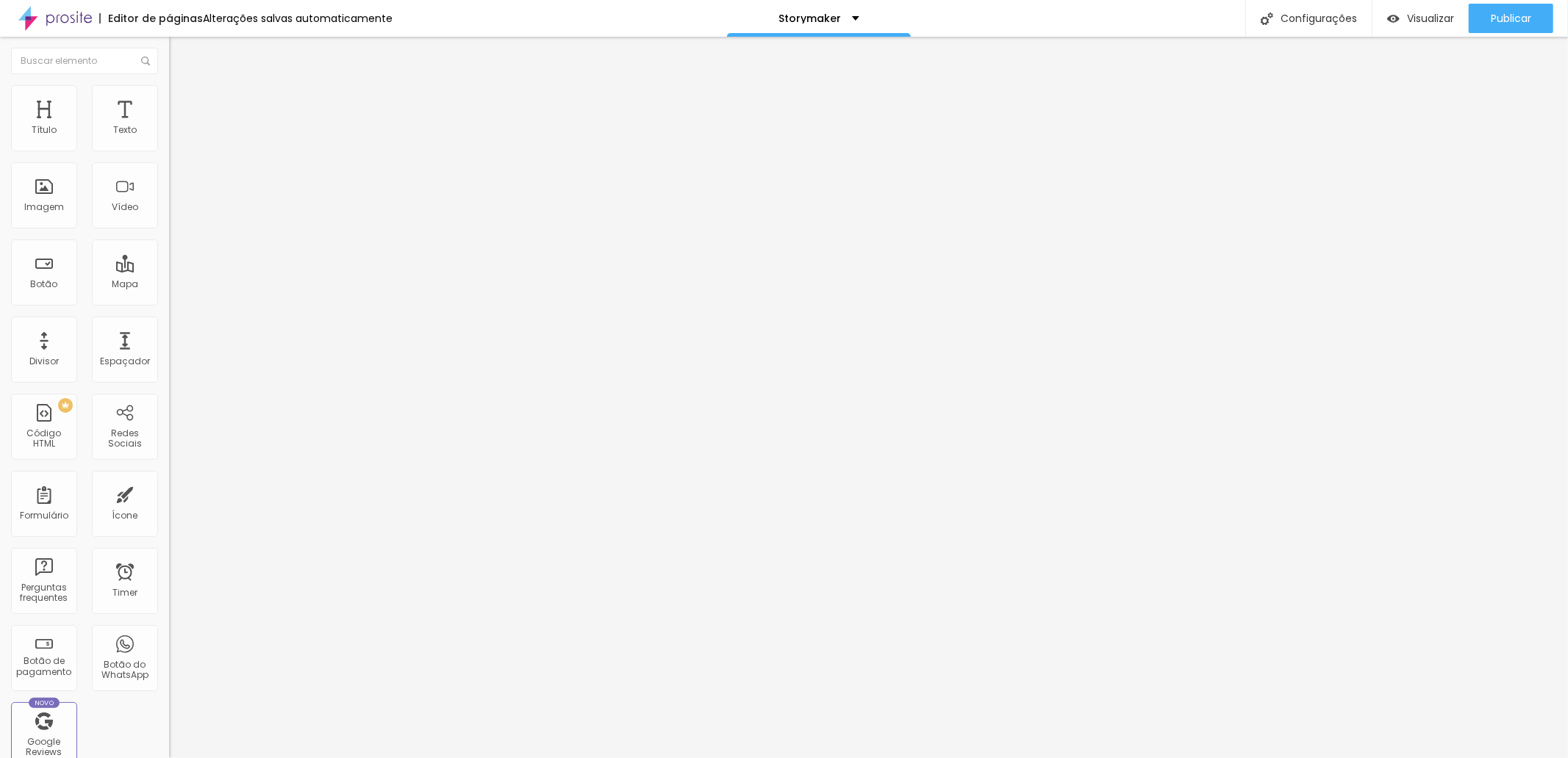
click at [169, 97] on li "Estilo" at bounding box center [253, 92] width 169 height 15
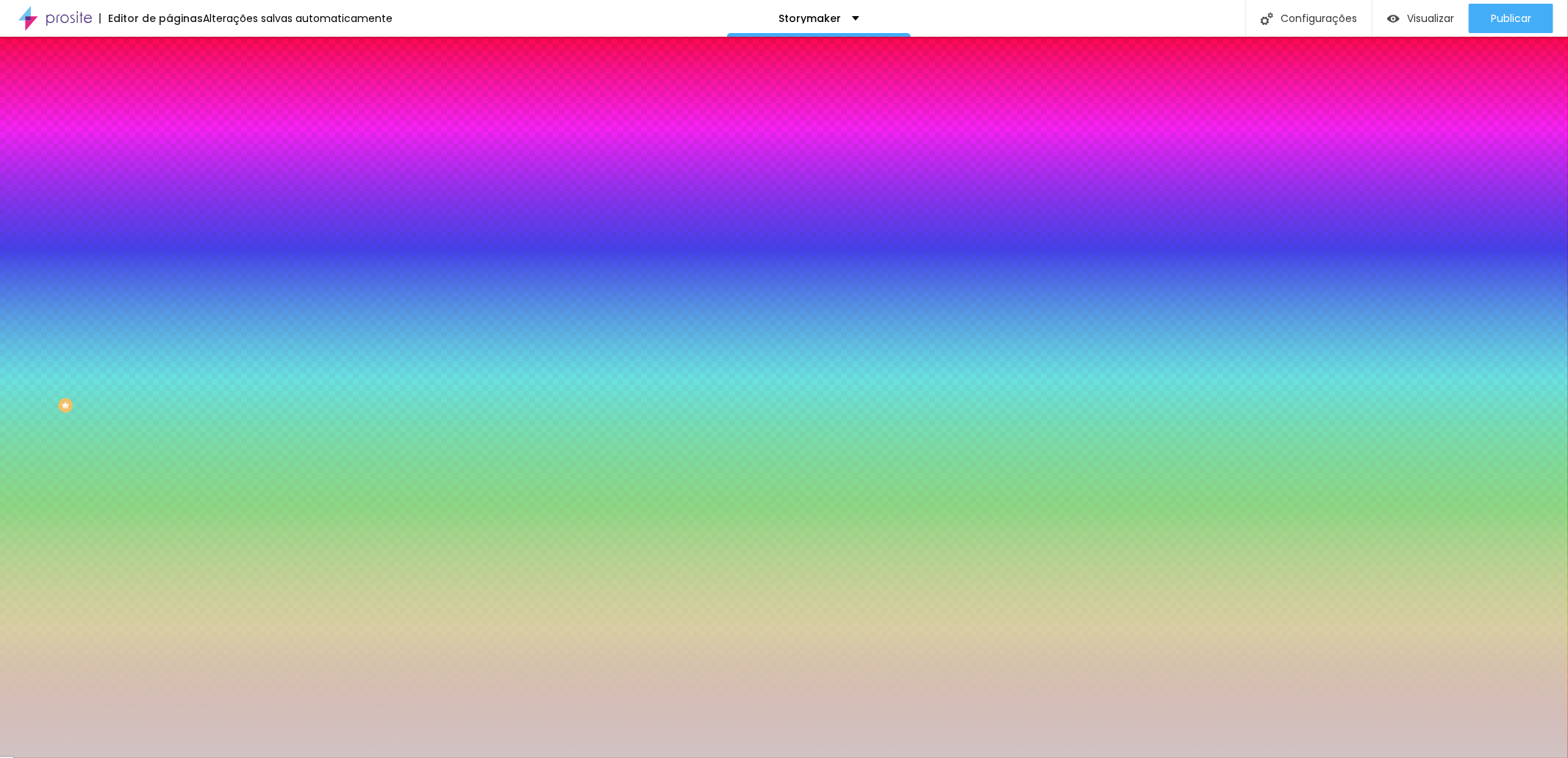
click at [169, 147] on input "#D1C4C4" at bounding box center [257, 148] width 176 height 15
click at [169, 141] on div at bounding box center [253, 141] width 169 height 0
click at [169, 143] on input "#D1C4C4" at bounding box center [257, 148] width 176 height 15
click at [169, 141] on div at bounding box center [253, 141] width 169 height 0
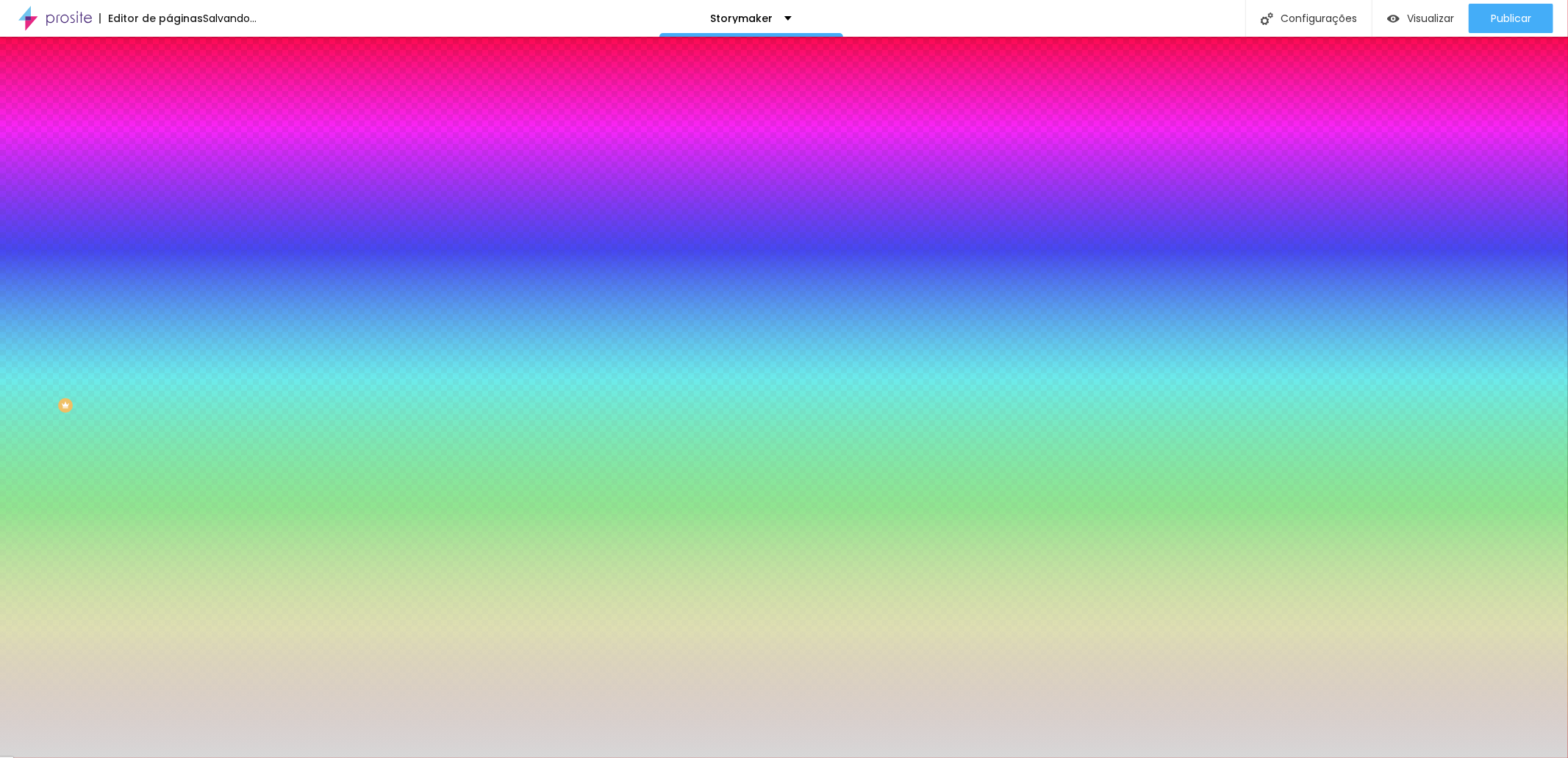
type input "#FFFFFF"
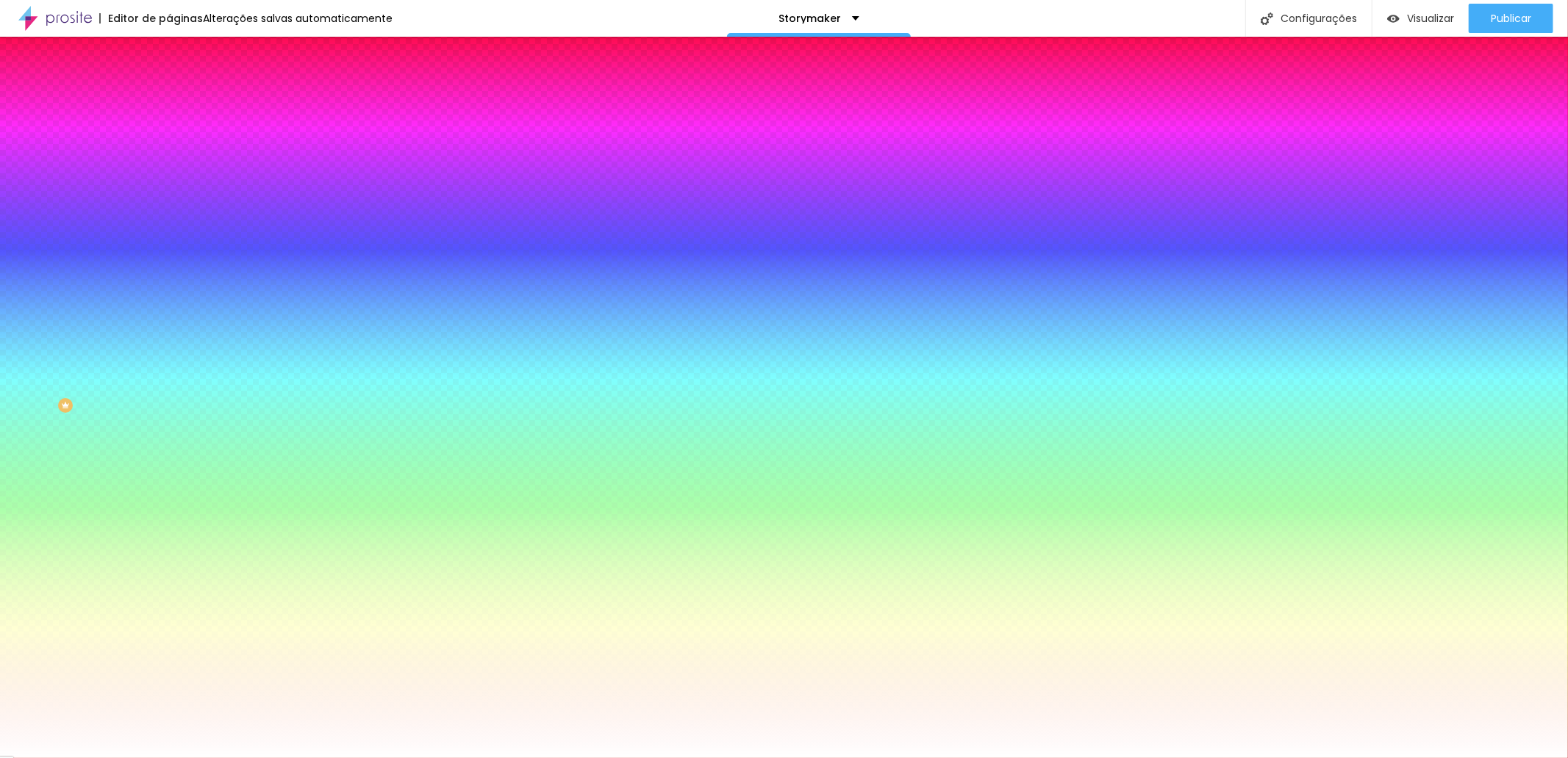
drag, startPoint x: 31, startPoint y: 189, endPoint x: -135, endPoint y: 155, distance: 169.4
click at [0, 155] on html "Editor de páginas Alterações salvas automaticamente Storymaker Configurações Co…" at bounding box center [784, 379] width 1568 height 758
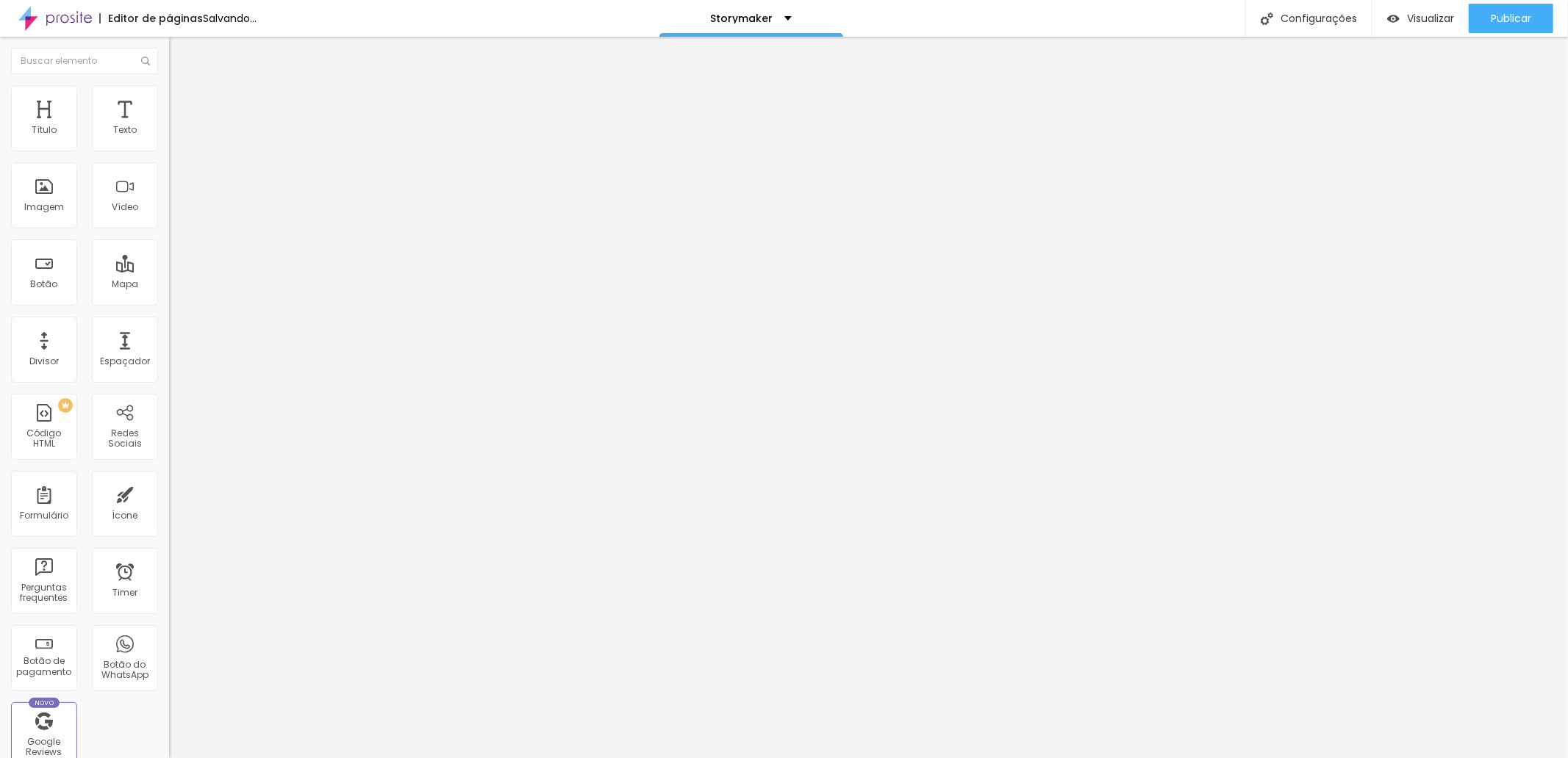
click at [169, 336] on div "URL https:// Abrir em uma nova aba" at bounding box center [253, 307] width 169 height 58
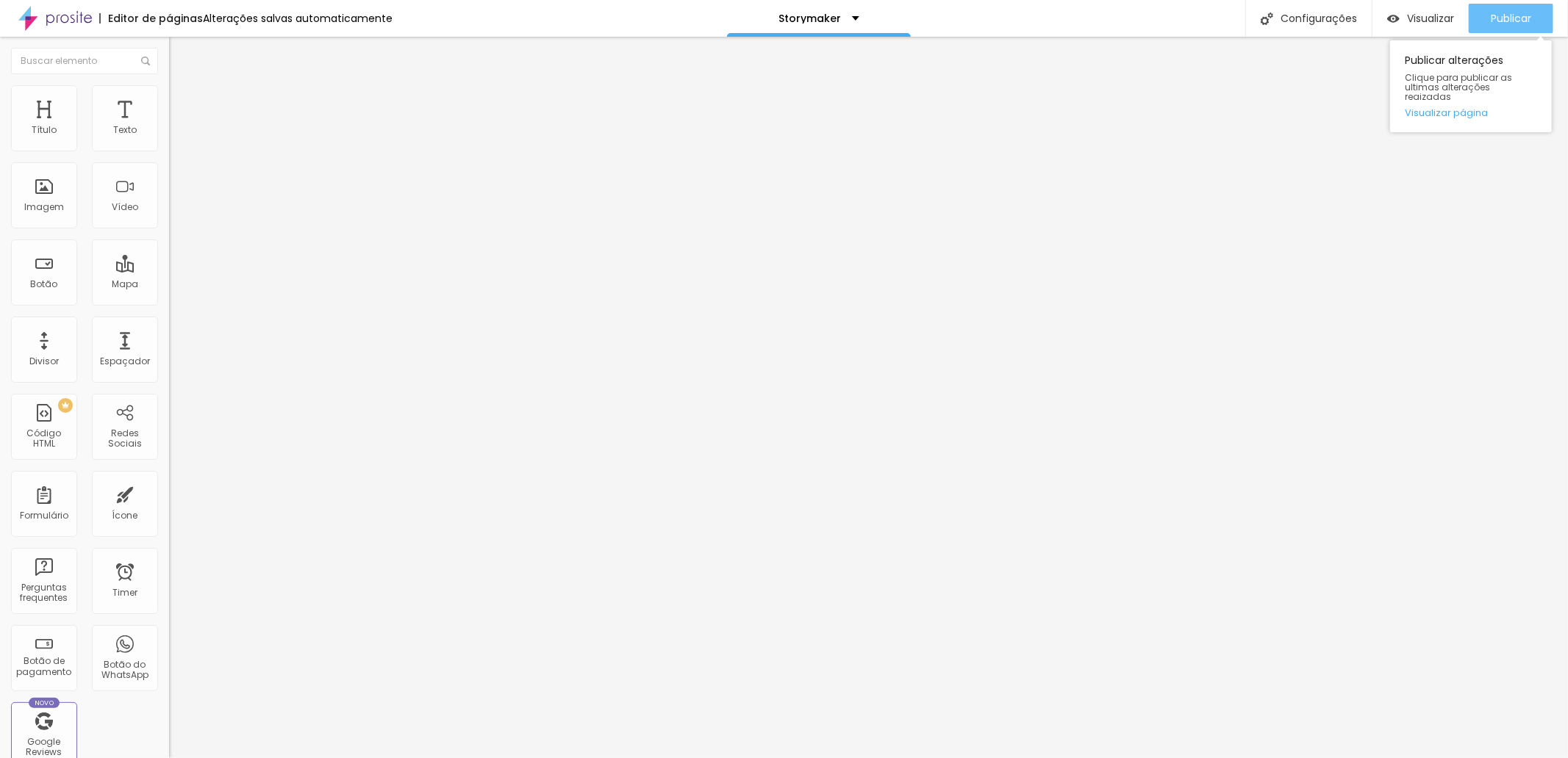
click at [1494, 15] on span "Publicar" at bounding box center [1511, 18] width 41 height 11
click at [1436, 24] on span "Visualizar" at bounding box center [1417, 18] width 47 height 11
click at [169, 81] on ul "Conteúdo Estilo Avançado" at bounding box center [253, 93] width 169 height 44
click at [169, 96] on li "Estilo" at bounding box center [253, 92] width 169 height 15
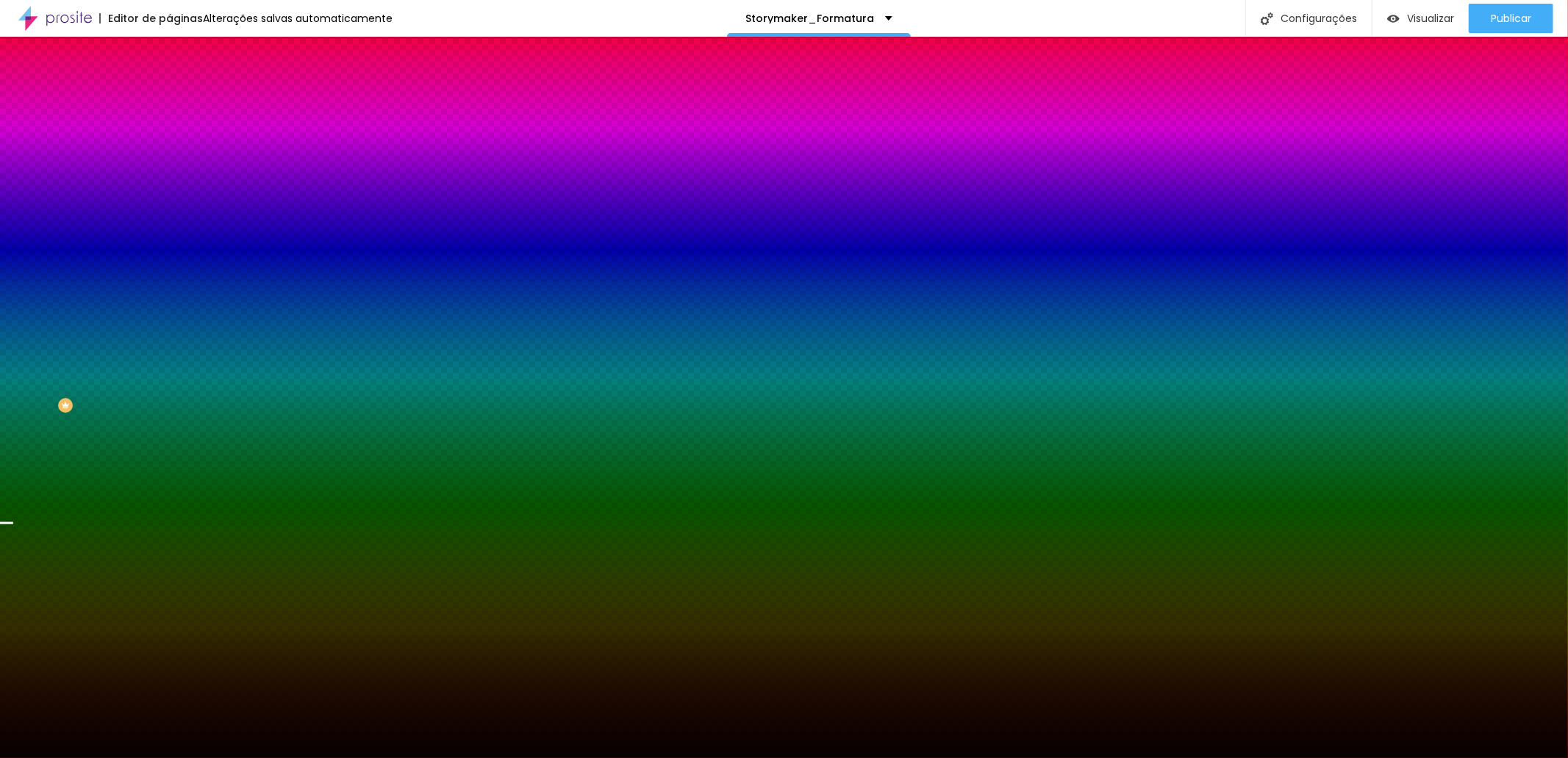
click at [169, 135] on span "Trocar imagem" at bounding box center [209, 129] width 81 height 12
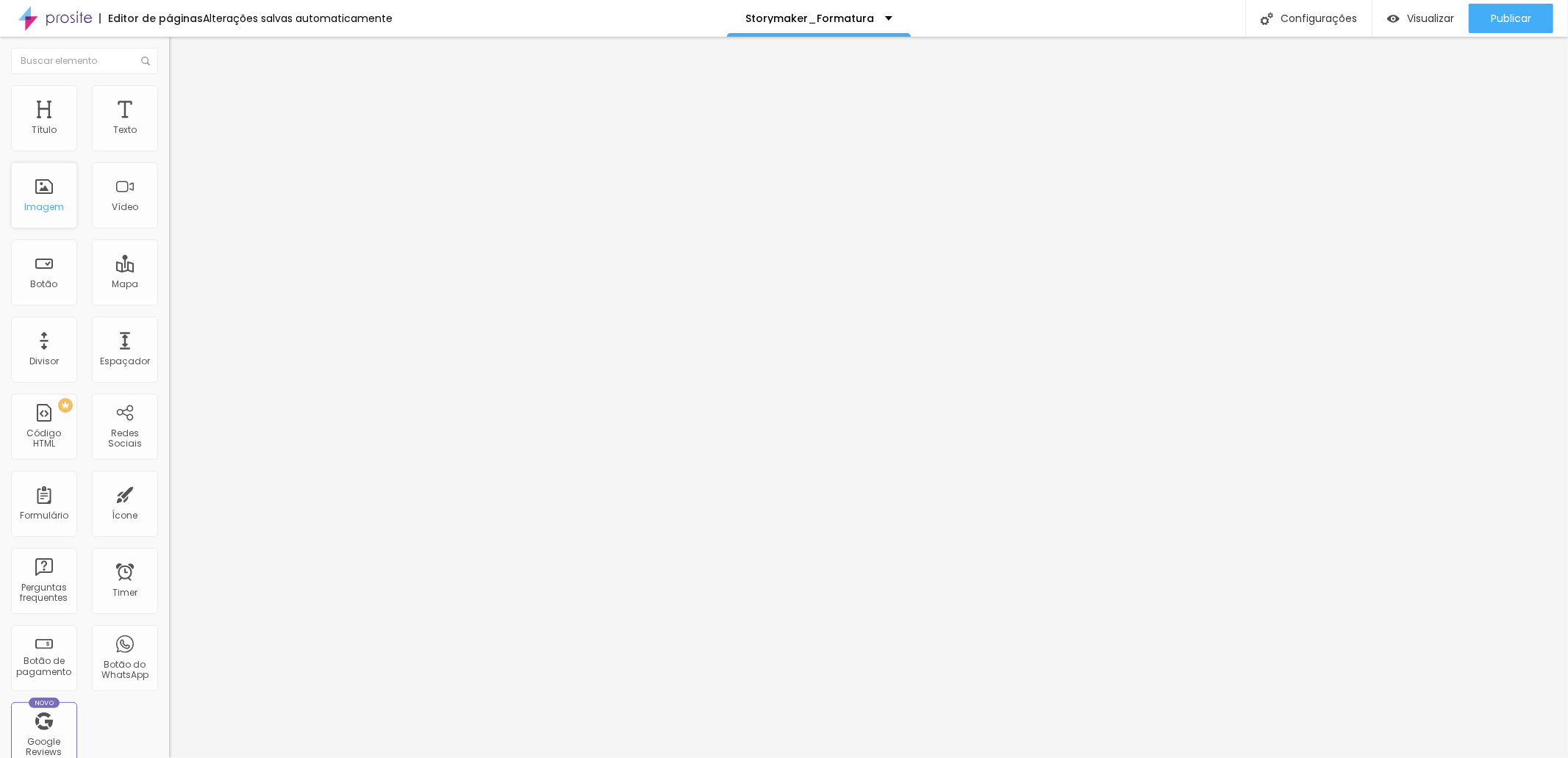
click at [38, 189] on div "Imagem" at bounding box center [43, 195] width 66 height 66
click at [47, 210] on div "Imagem" at bounding box center [43, 207] width 40 height 11
click at [1134, 6] on div "Editor de páginas Alterações salvas automaticamente Storymaker_Formatura Config…" at bounding box center [784, 19] width 1568 height 37
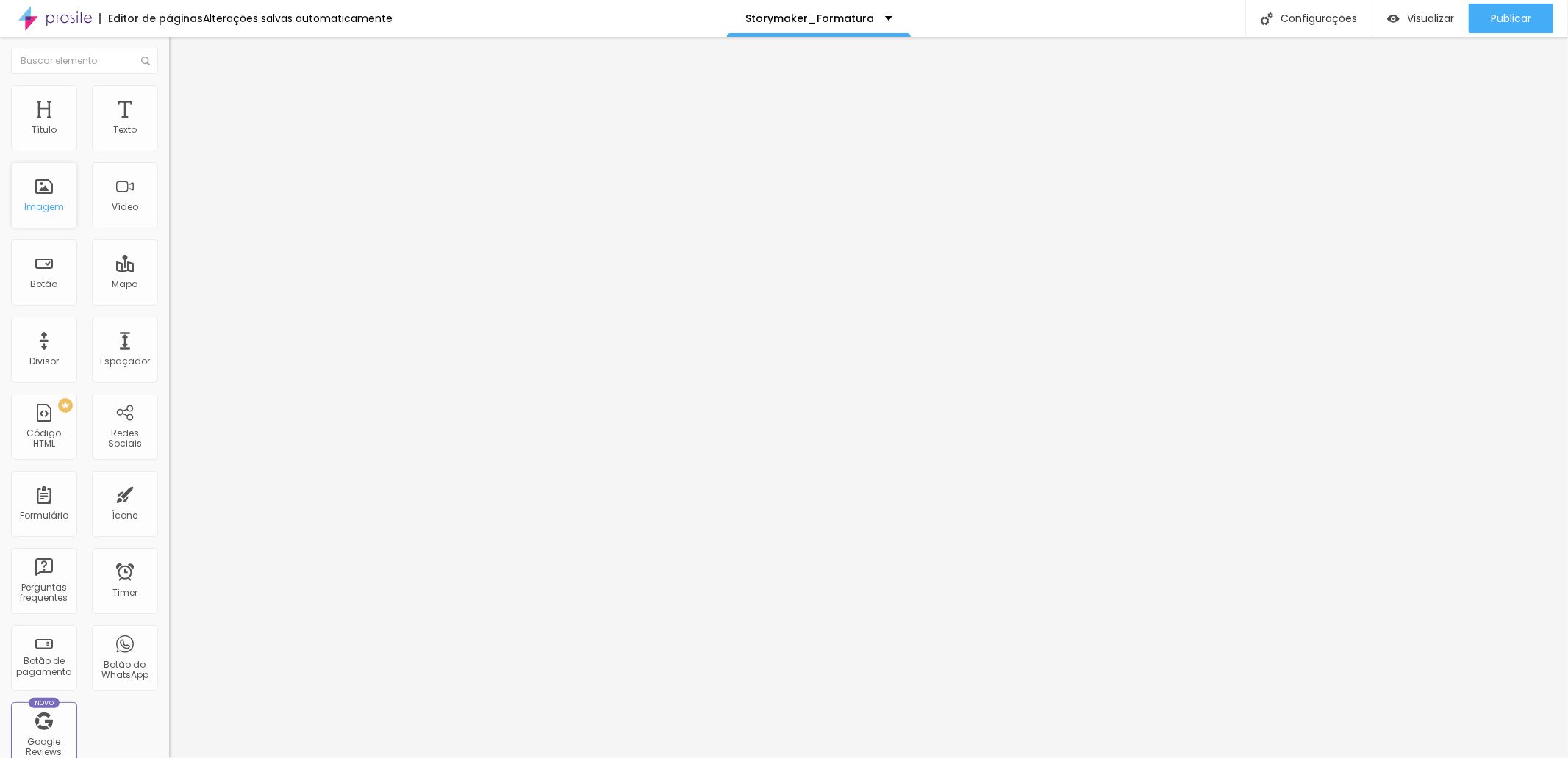
click at [27, 210] on div "Imagem" at bounding box center [43, 207] width 40 height 11
click at [41, 137] on div "Título" at bounding box center [43, 118] width 66 height 66
click at [41, 195] on div "Imagem" at bounding box center [43, 195] width 66 height 66
click at [1350, 13] on div "Configurações" at bounding box center [1308, 19] width 127 height 37
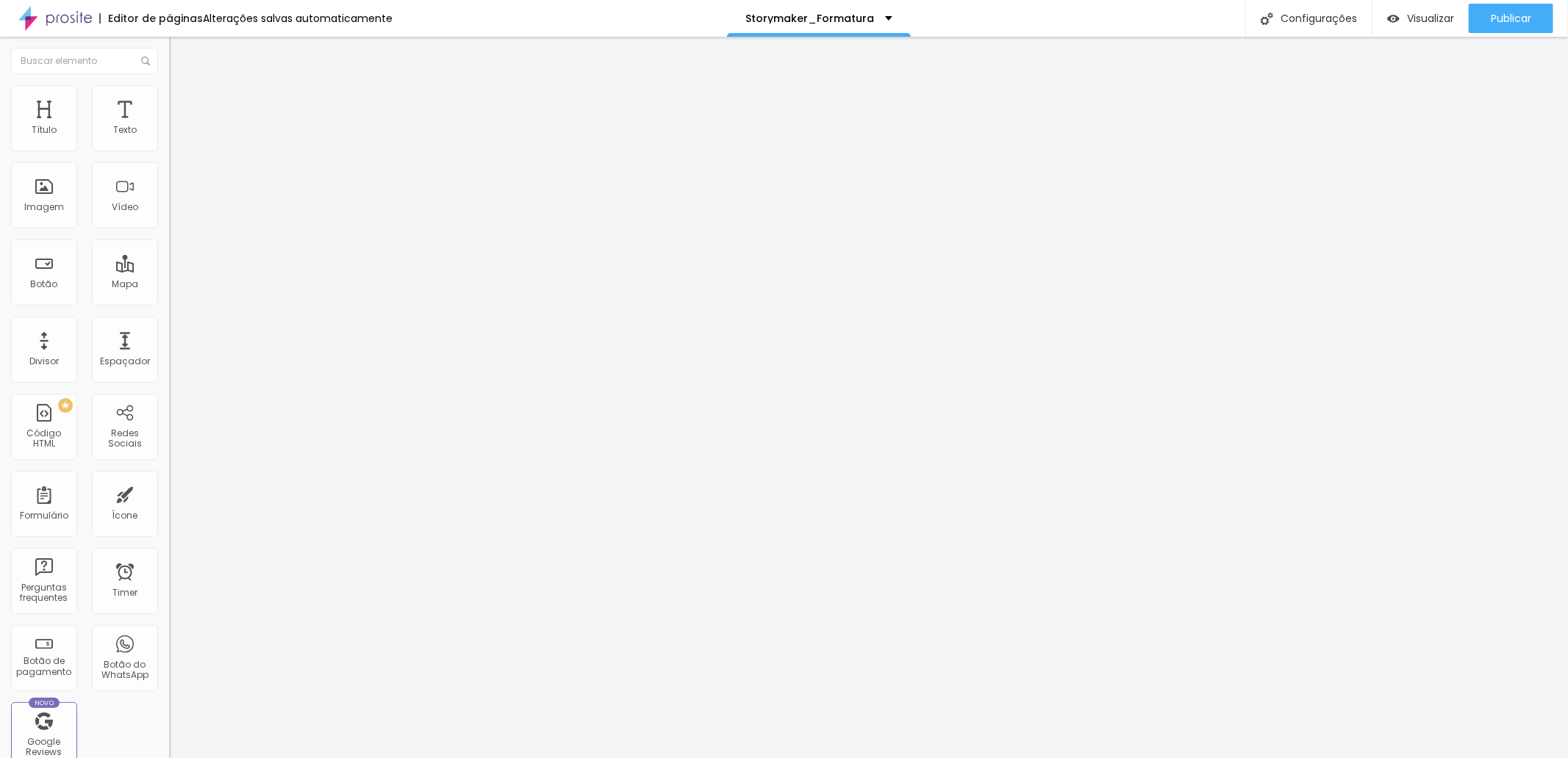
click at [175, 758] on div "Subindo 0/0 arquivos" at bounding box center [784, 762] width 1568 height 9
click at [152, 758] on div "Subindo 0/0 arquivos" at bounding box center [784, 762] width 1568 height 9
click at [78, 758] on div "Subindo 0/0 arquivos" at bounding box center [784, 762] width 1568 height 9
click at [89, 758] on div "Subindo 0/0 arquivos" at bounding box center [784, 762] width 1568 height 9
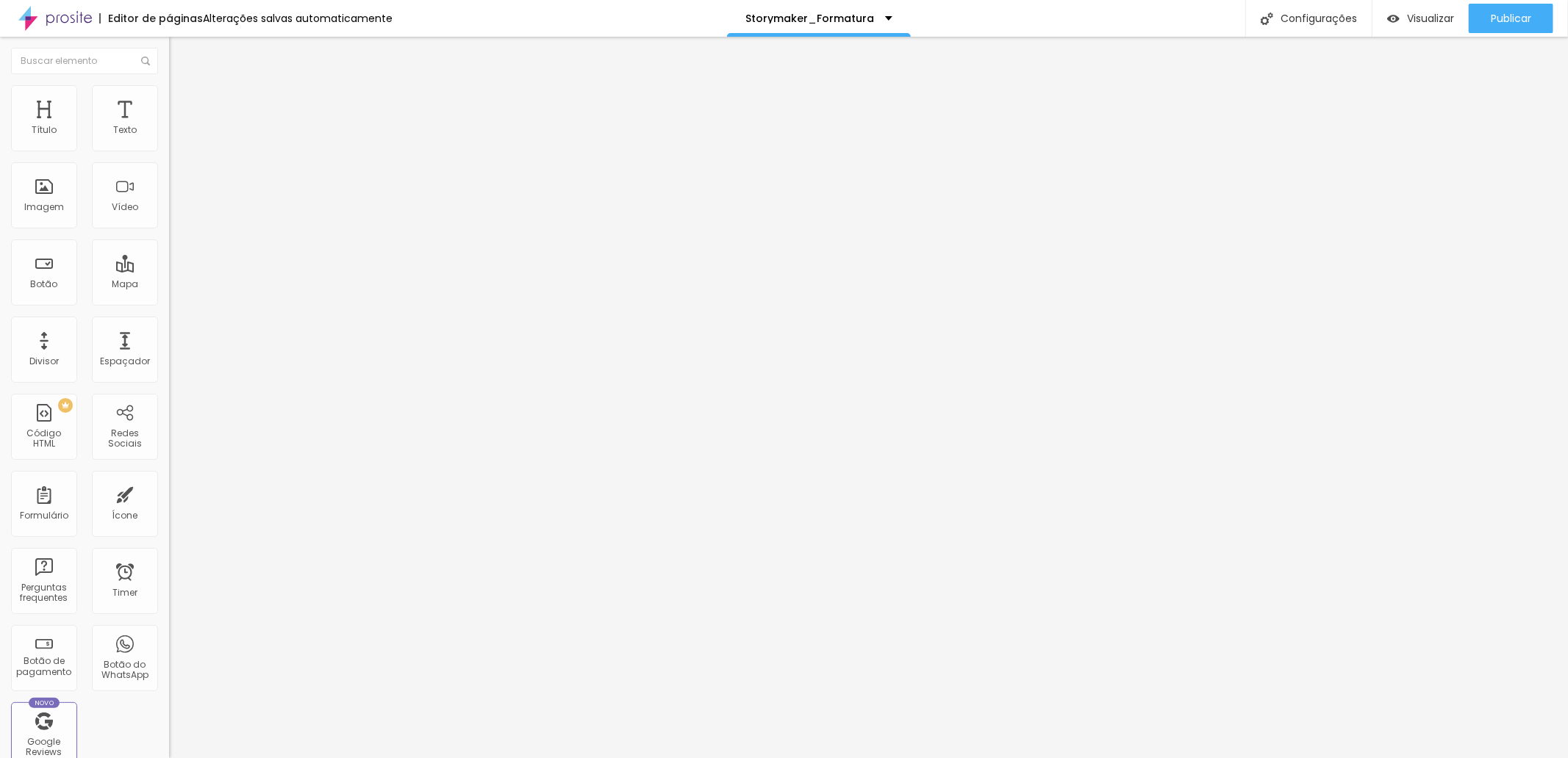
click at [250, 758] on div "Subindo 0/0 arquivos" at bounding box center [784, 762] width 1568 height 9
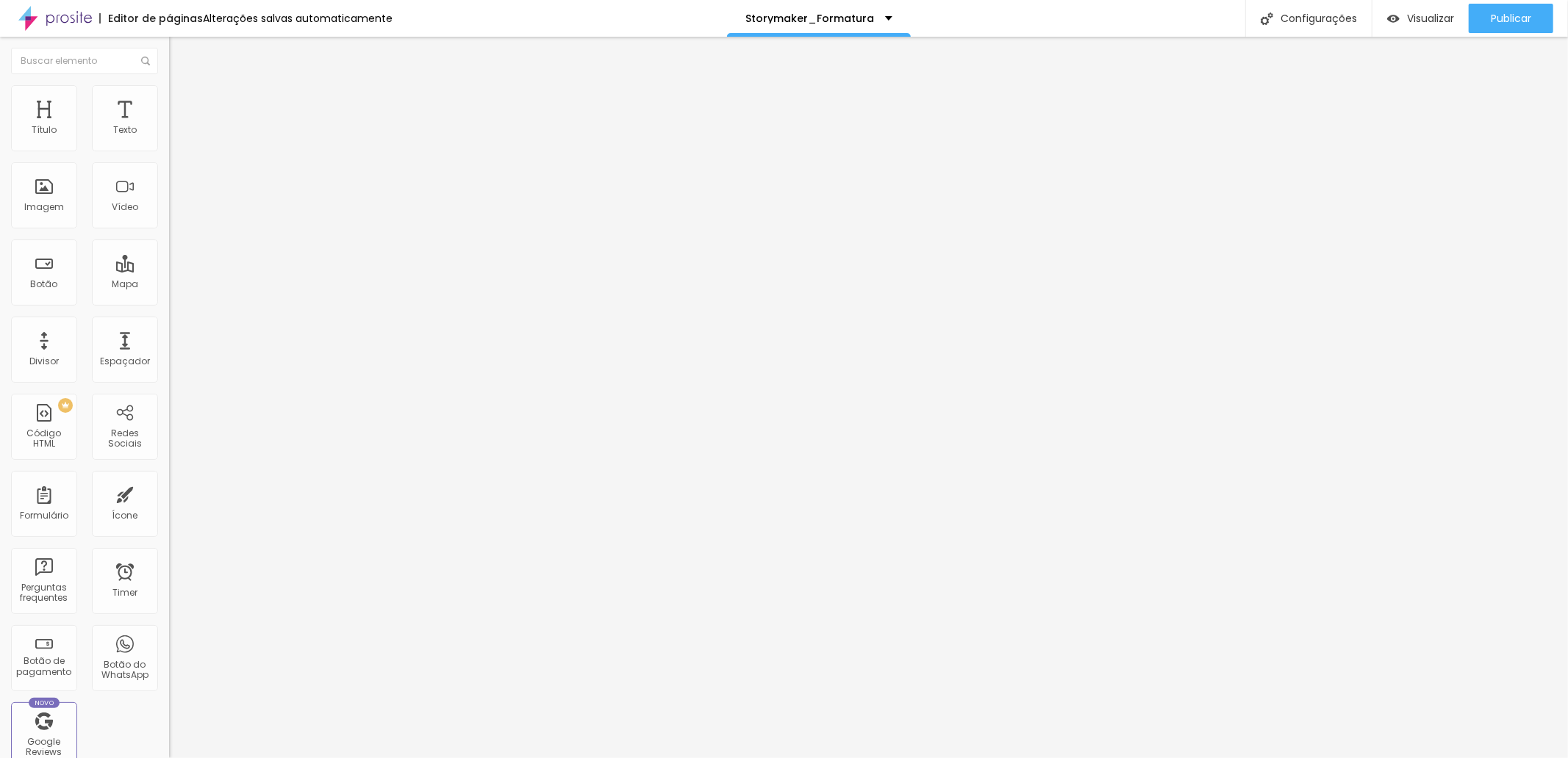
click at [169, 126] on span "Trocar imagem" at bounding box center [209, 120] width 81 height 12
click at [169, 585] on div "Editar Imagem Conteúdo Estilo Avançado Trocar imagem Descrição da imagem (Alt) …" at bounding box center [253, 398] width 169 height 722
click at [182, 99] on span "Estilo" at bounding box center [194, 96] width 23 height 12
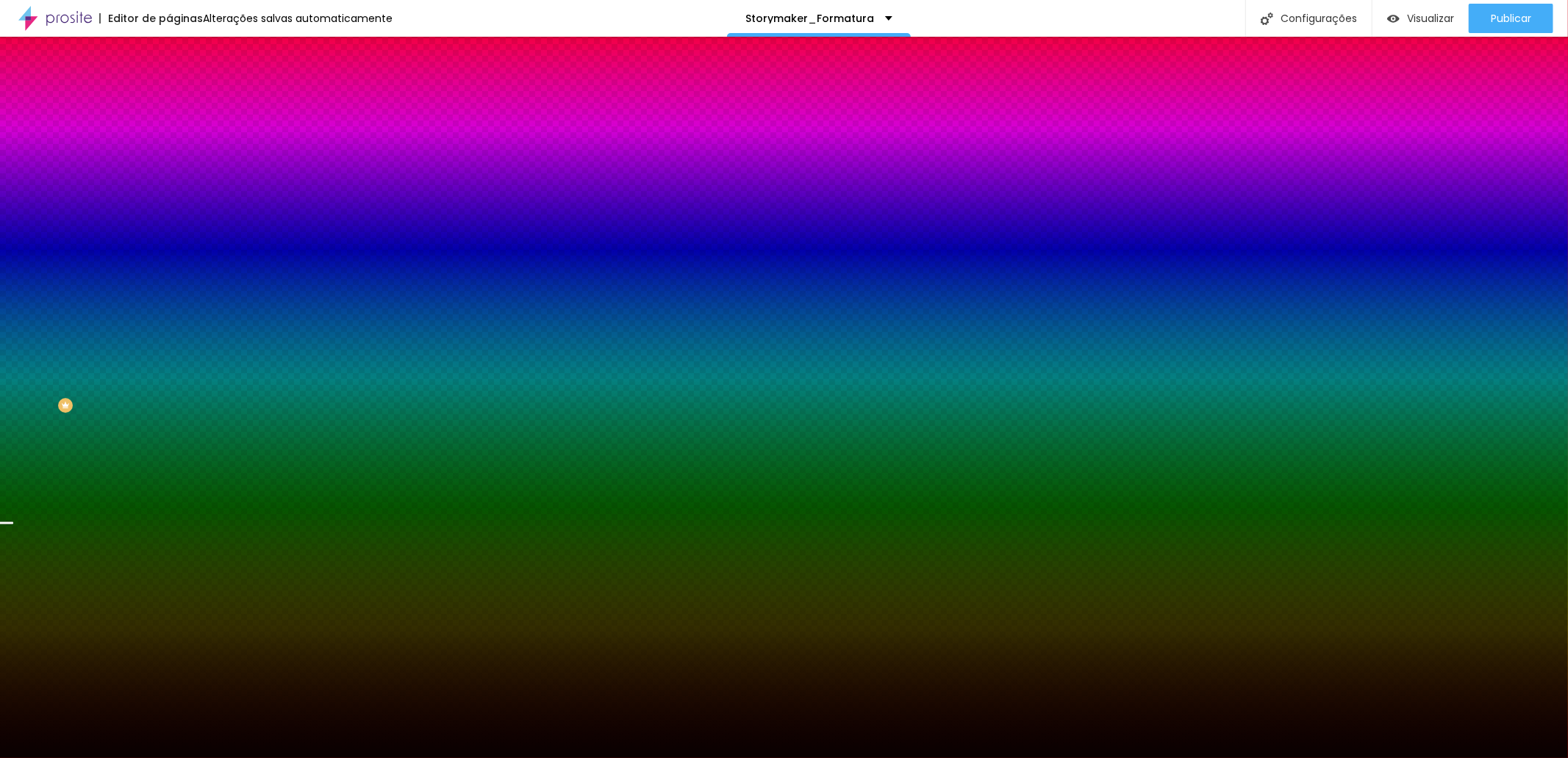
click at [169, 135] on span "Trocar imagem" at bounding box center [209, 129] width 81 height 12
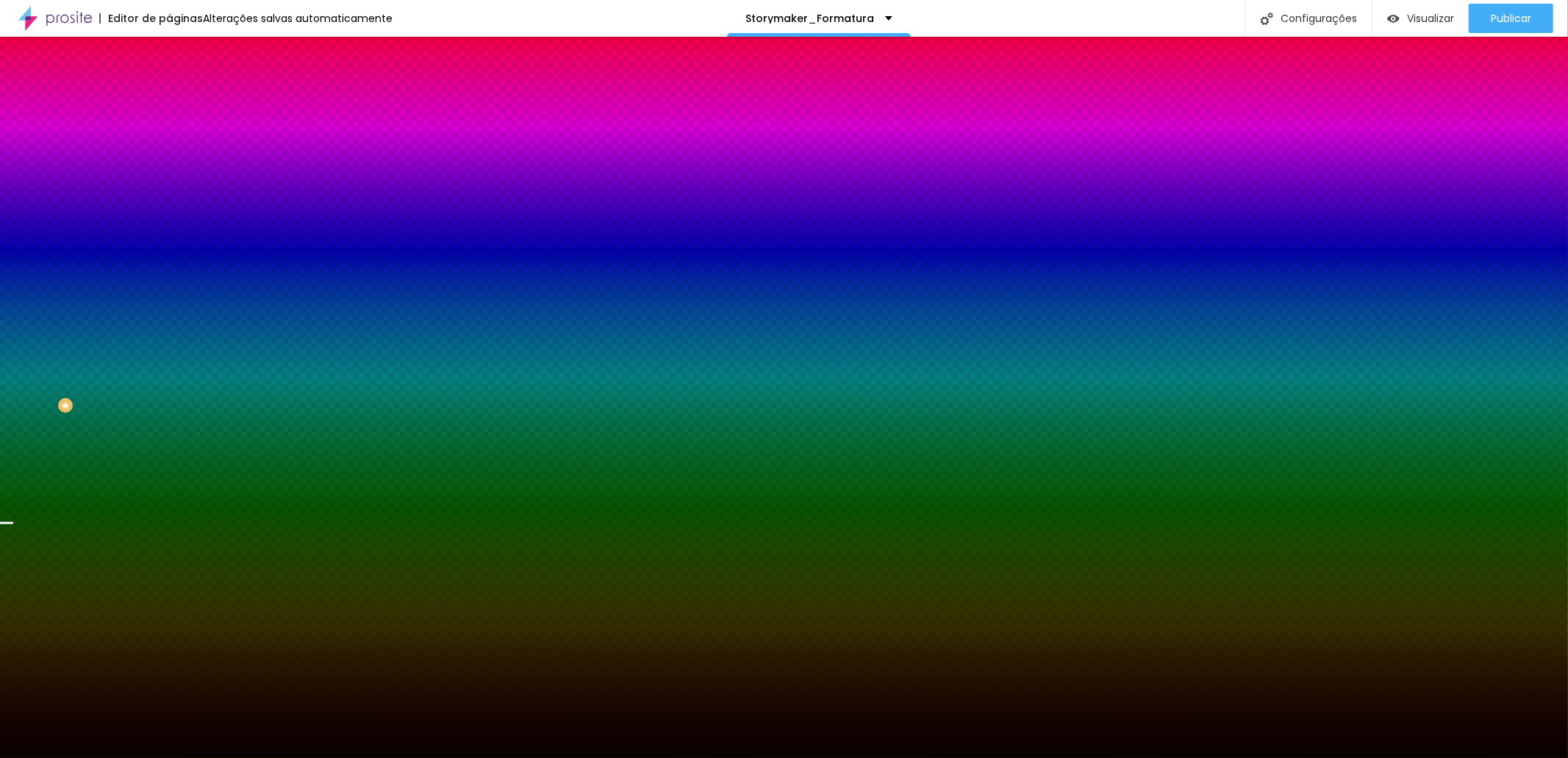
click at [169, 153] on span "Parallax" at bounding box center [187, 147] width 36 height 12
click at [182, 103] on span "Avançado" at bounding box center [206, 110] width 49 height 12
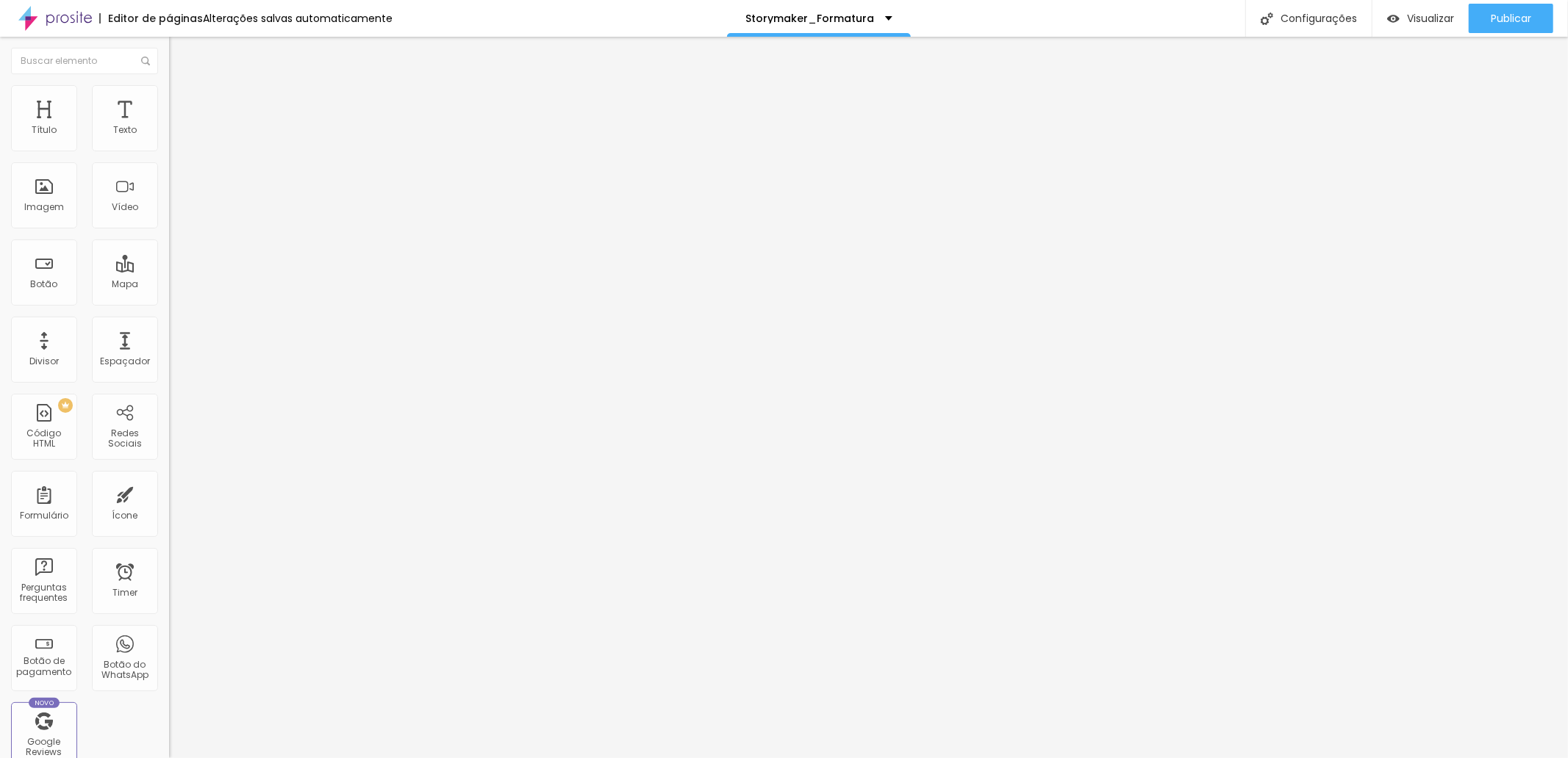
type input "0"
type input "5"
type input "10"
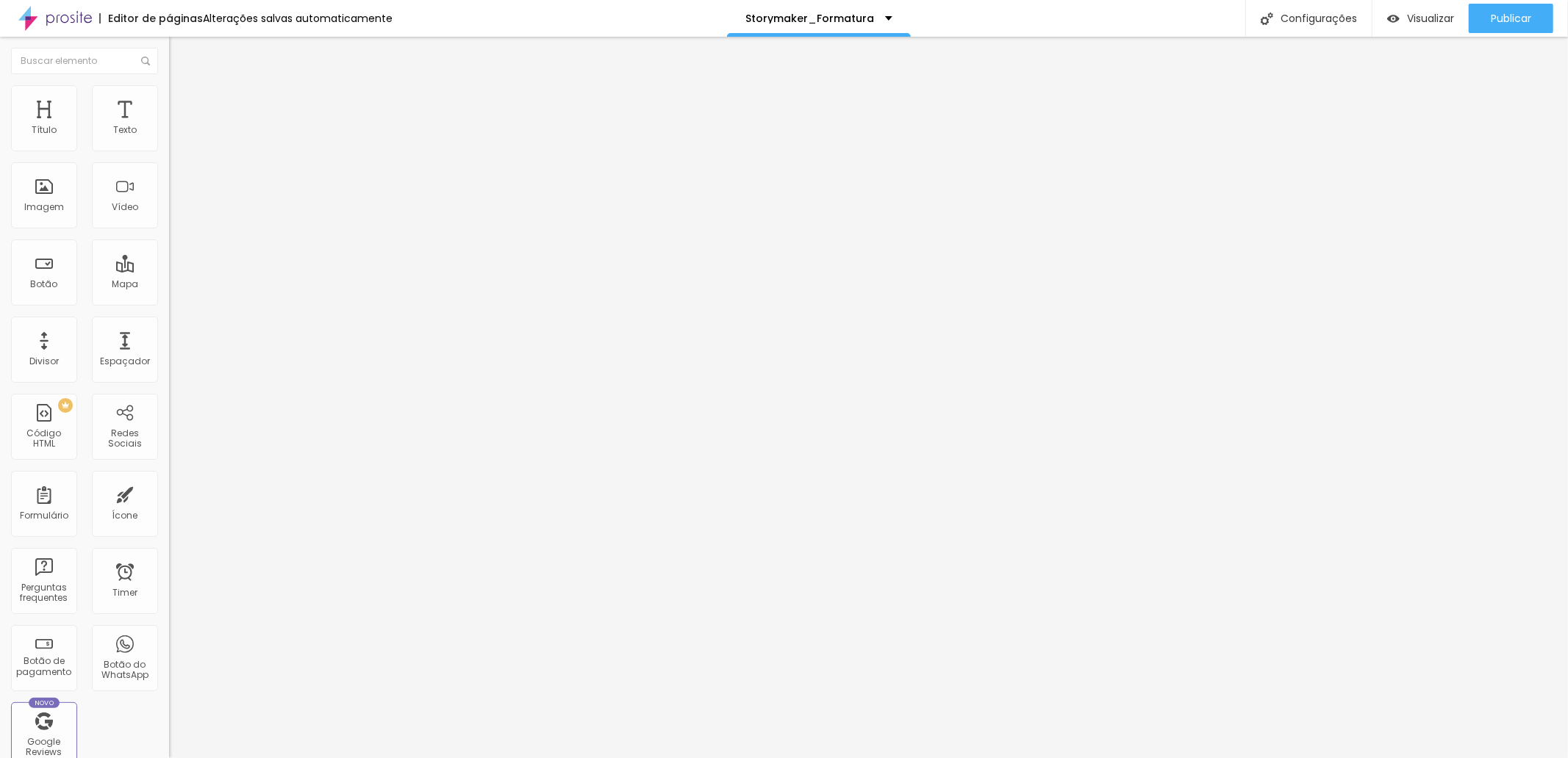
type input "10"
drag, startPoint x: 50, startPoint y: 145, endPoint x: 58, endPoint y: 140, distance: 9.4
type input "10"
click at [169, 285] on input "range" at bounding box center [216, 290] width 95 height 11
click at [169, 94] on img at bounding box center [175, 91] width 13 height 13
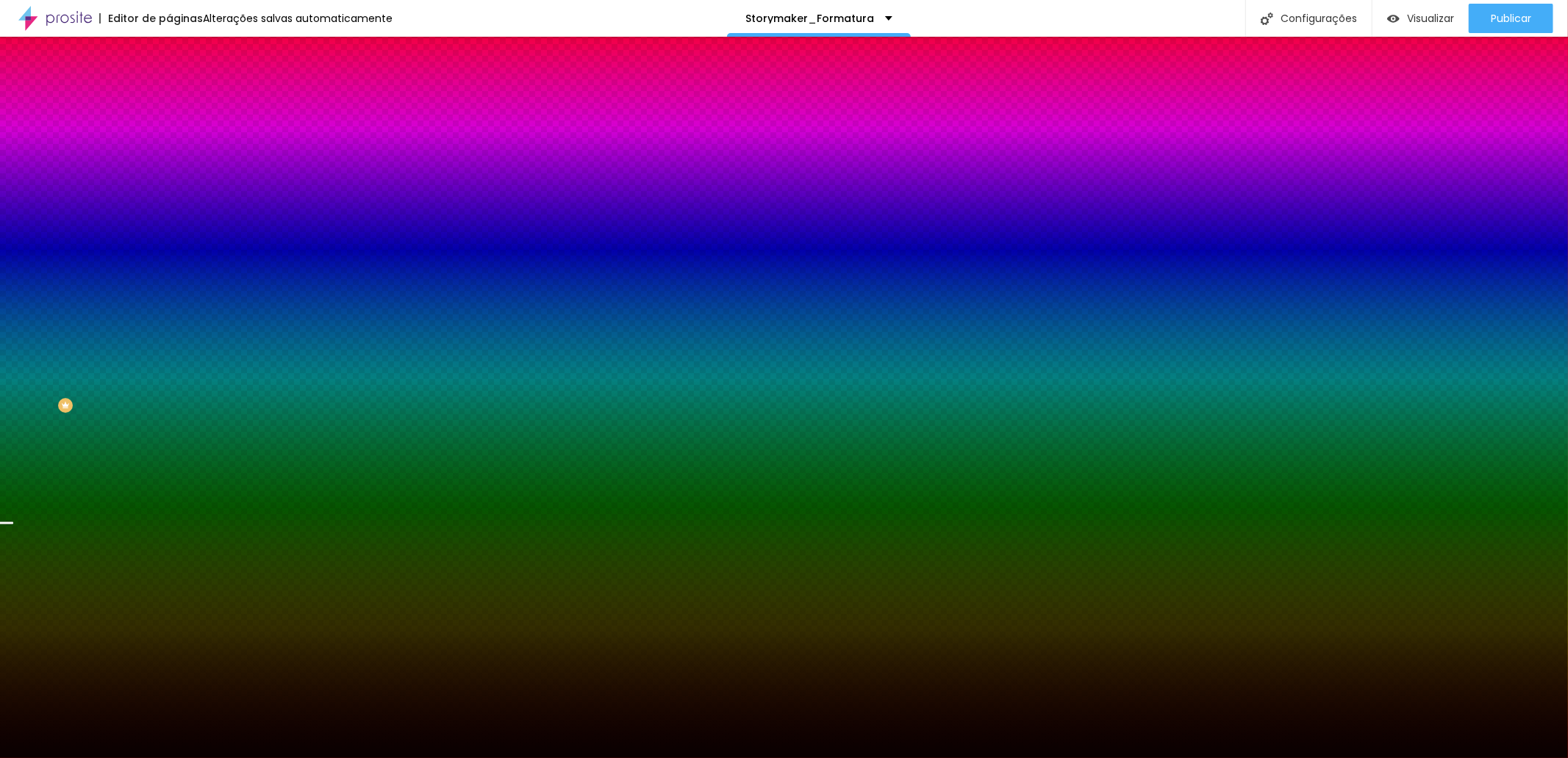
click at [169, 134] on div "Trocar imagem" at bounding box center [253, 129] width 169 height 11
click at [169, 135] on span "Trocar imagem" at bounding box center [209, 129] width 81 height 12
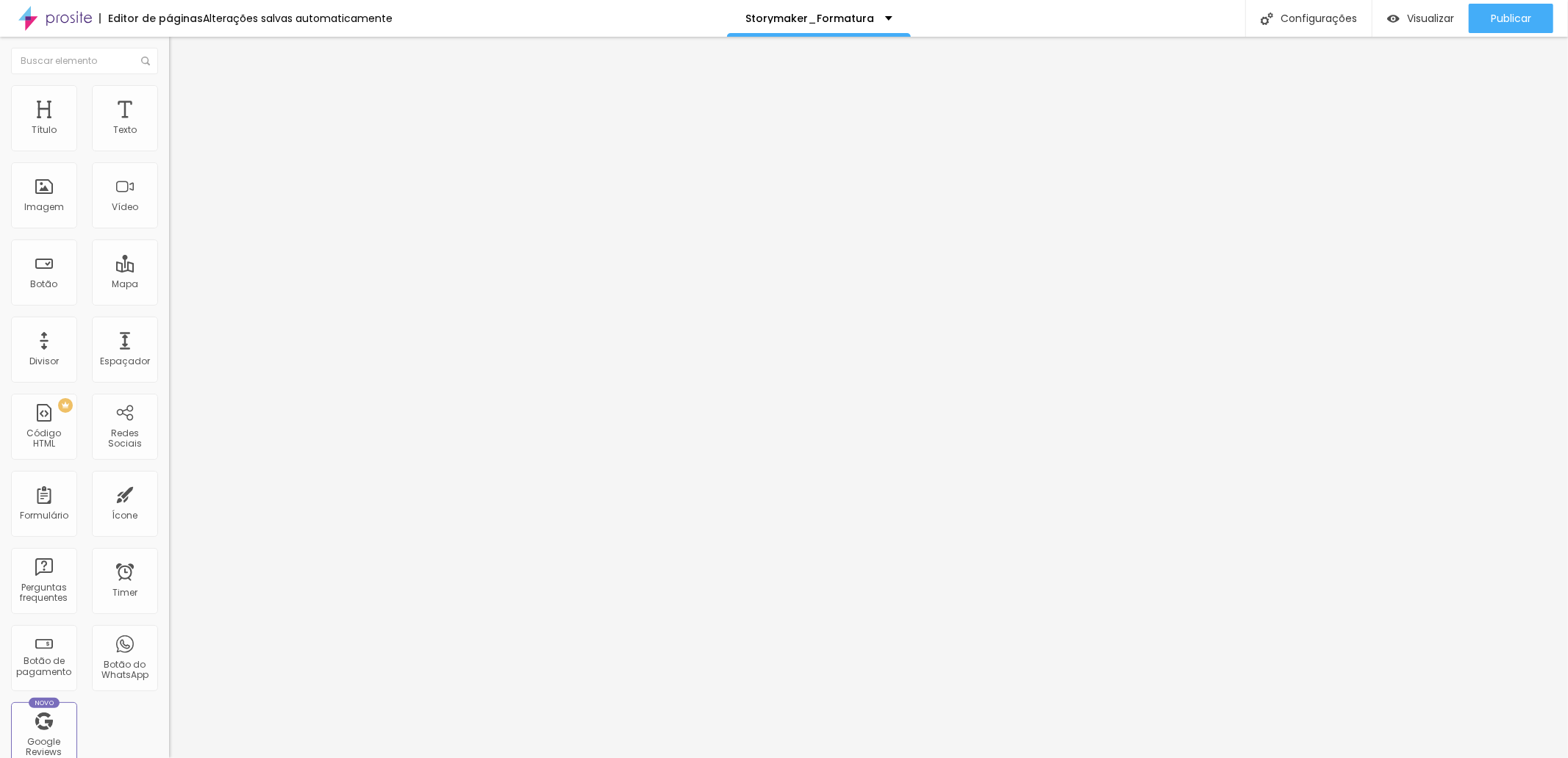
click at [169, 126] on span "Trocar imagem" at bounding box center [209, 120] width 81 height 12
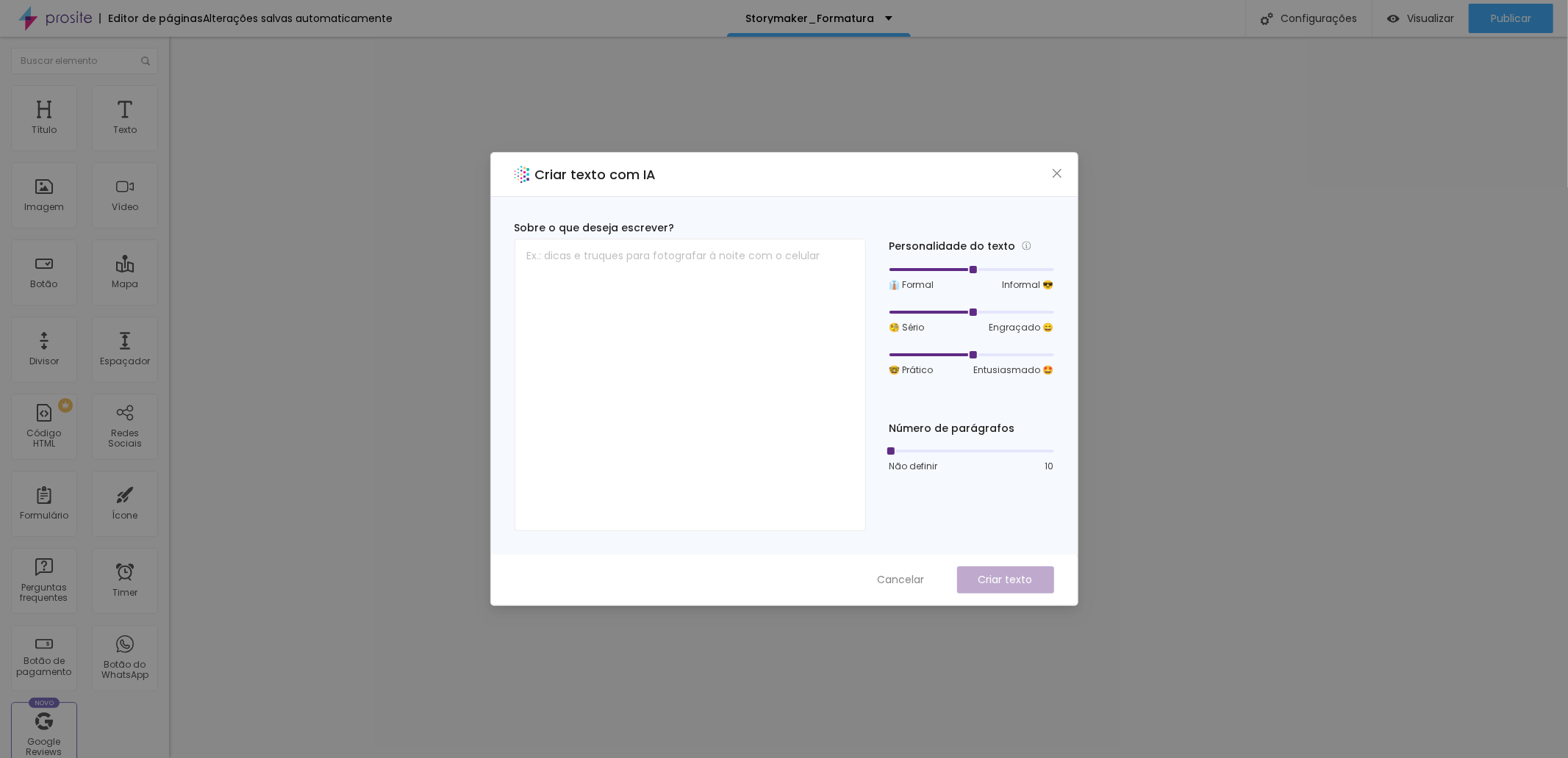
drag, startPoint x: 1049, startPoint y: 172, endPoint x: 1018, endPoint y: 206, distance: 46.0
click at [1056, 172] on icon "close" at bounding box center [1057, 172] width 12 height 11
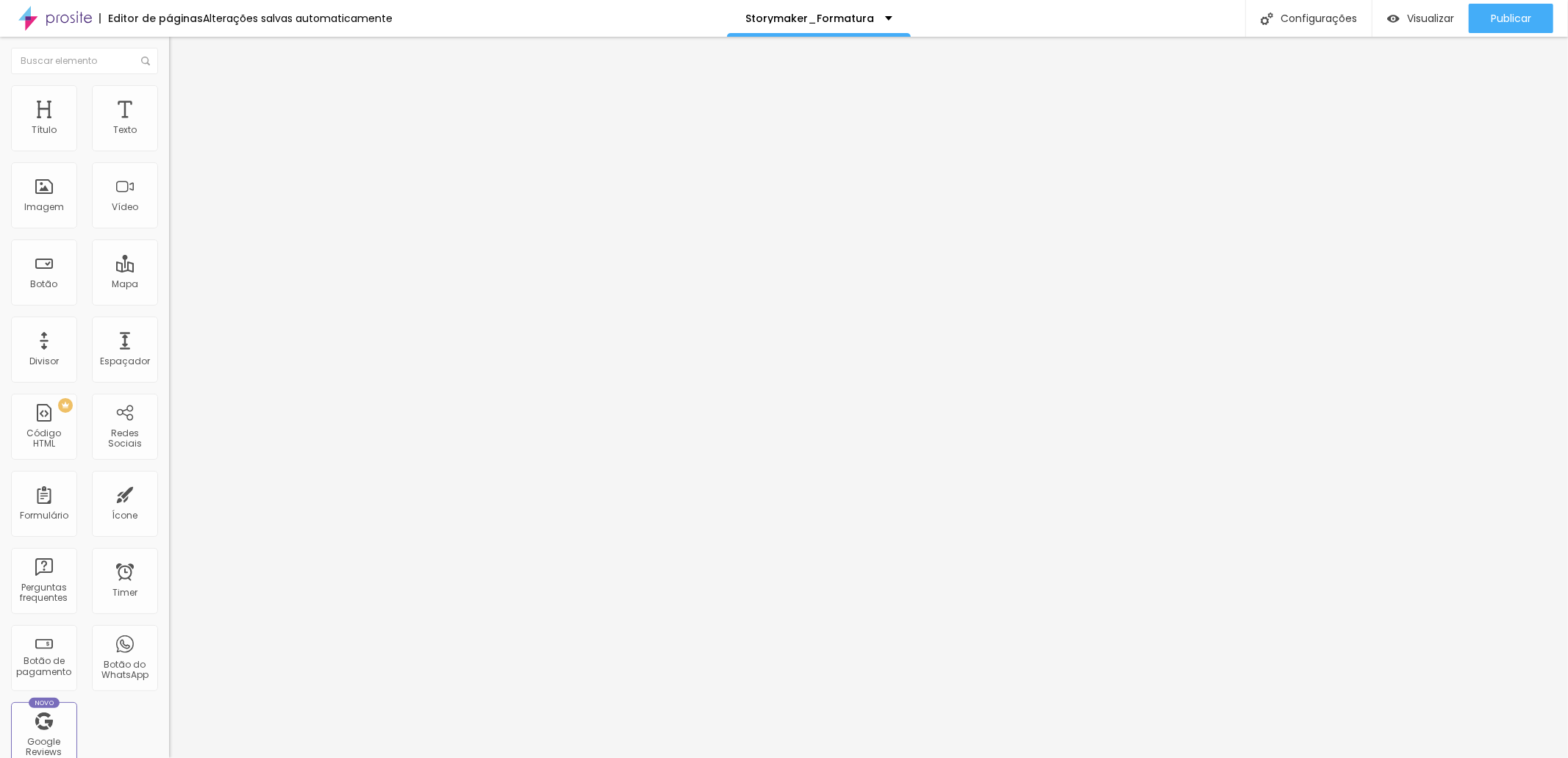
click at [169, 126] on span "Trocar imagem" at bounding box center [209, 120] width 81 height 12
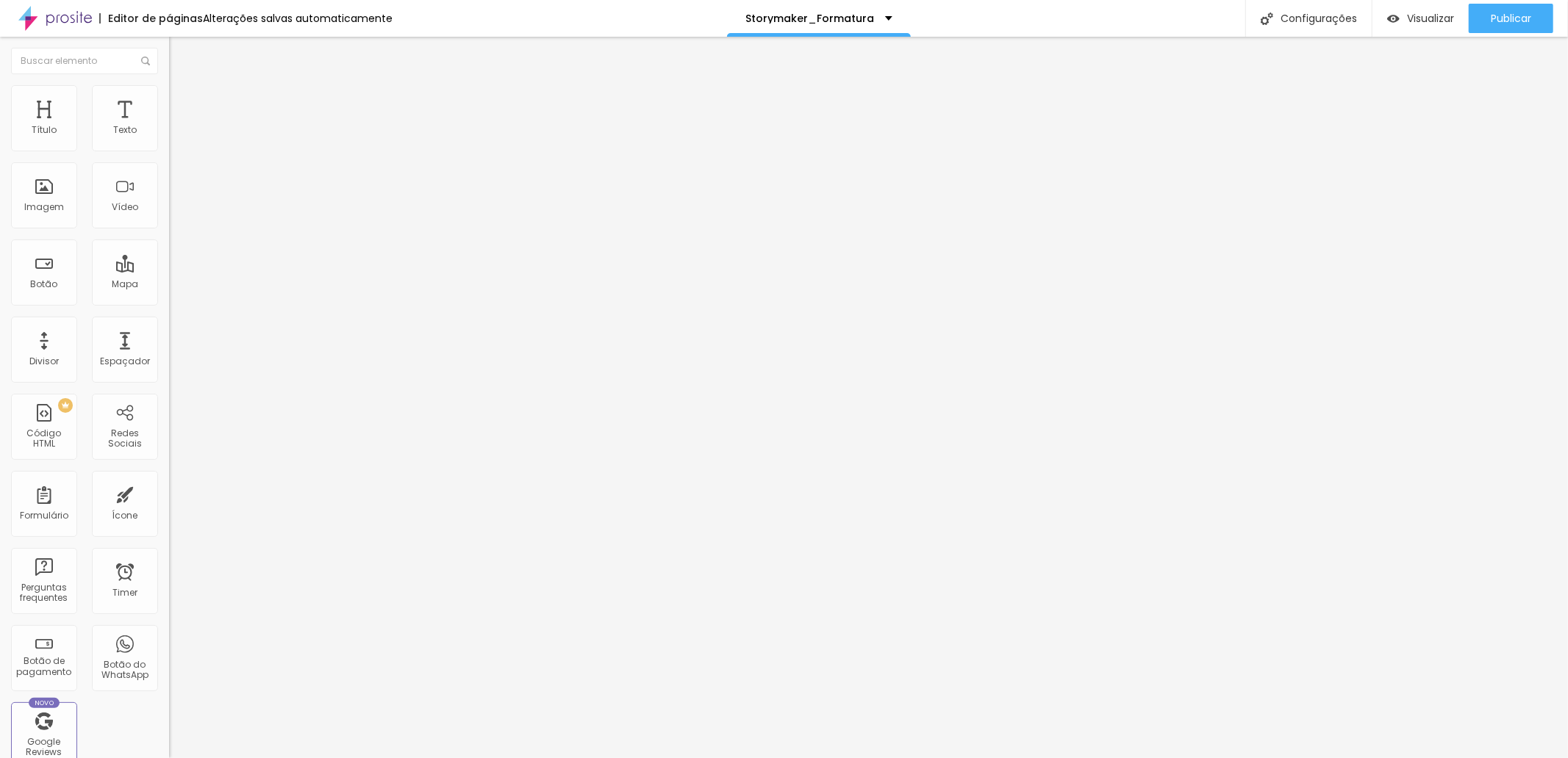
click at [250, 124] on img at bounding box center [254, 119] width 9 height 9
click at [181, 53] on img "button" at bounding box center [186, 53] width 12 height 11
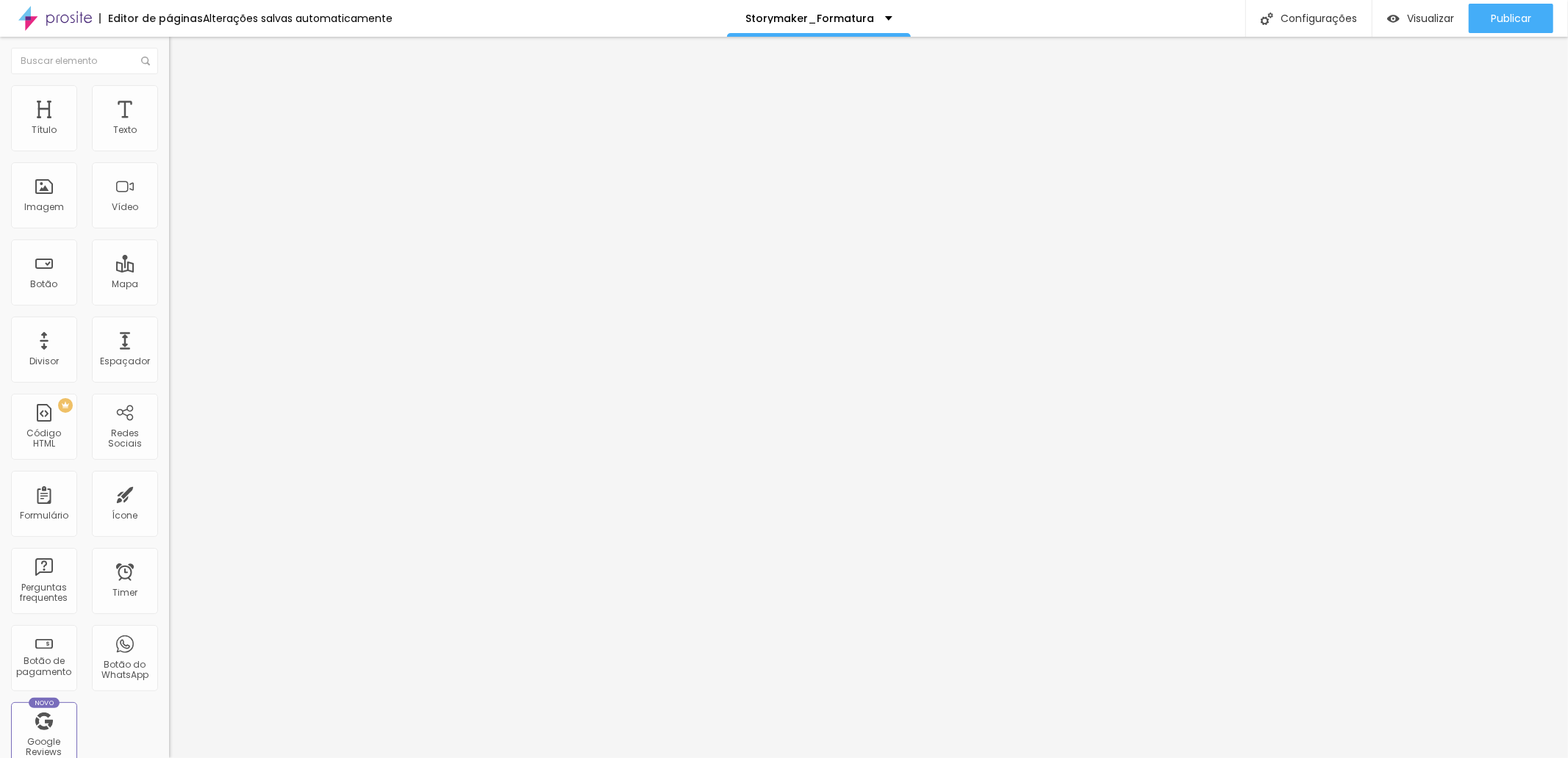
click at [169, 267] on div "Autoplay" at bounding box center [253, 272] width 169 height 9
click at [169, 276] on div at bounding box center [253, 276] width 169 height 0
click at [169, 96] on li "Estilo" at bounding box center [253, 92] width 169 height 15
click at [169, 100] on li "Avançado" at bounding box center [253, 107] width 169 height 15
click at [182, 87] on span "Conteúdo" at bounding box center [205, 80] width 46 height 12
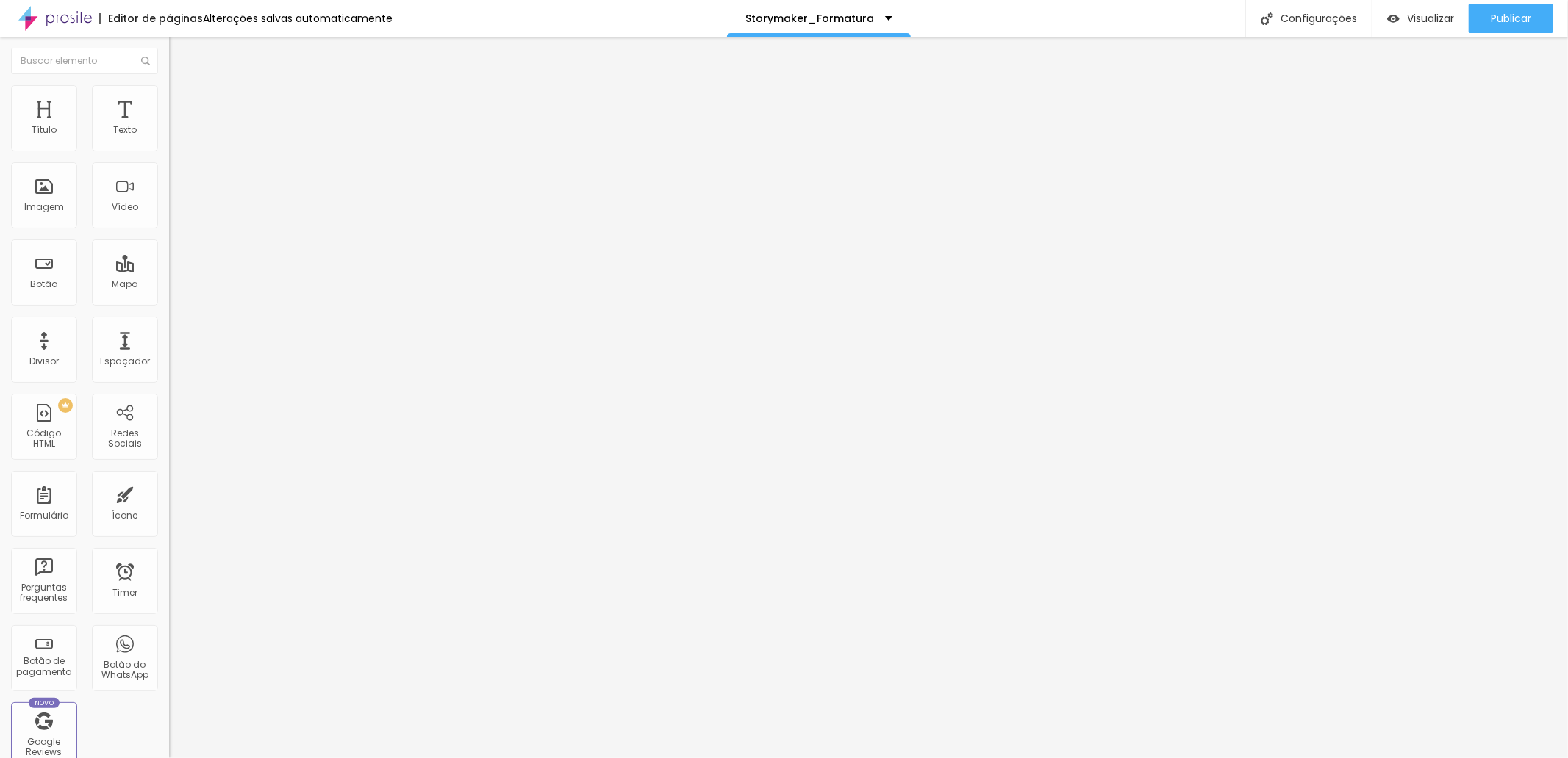
click at [169, 138] on input "text" at bounding box center [257, 131] width 176 height 15
click at [169, 276] on div at bounding box center [253, 276] width 169 height 0
